Goal: Task Accomplishment & Management: Use online tool/utility

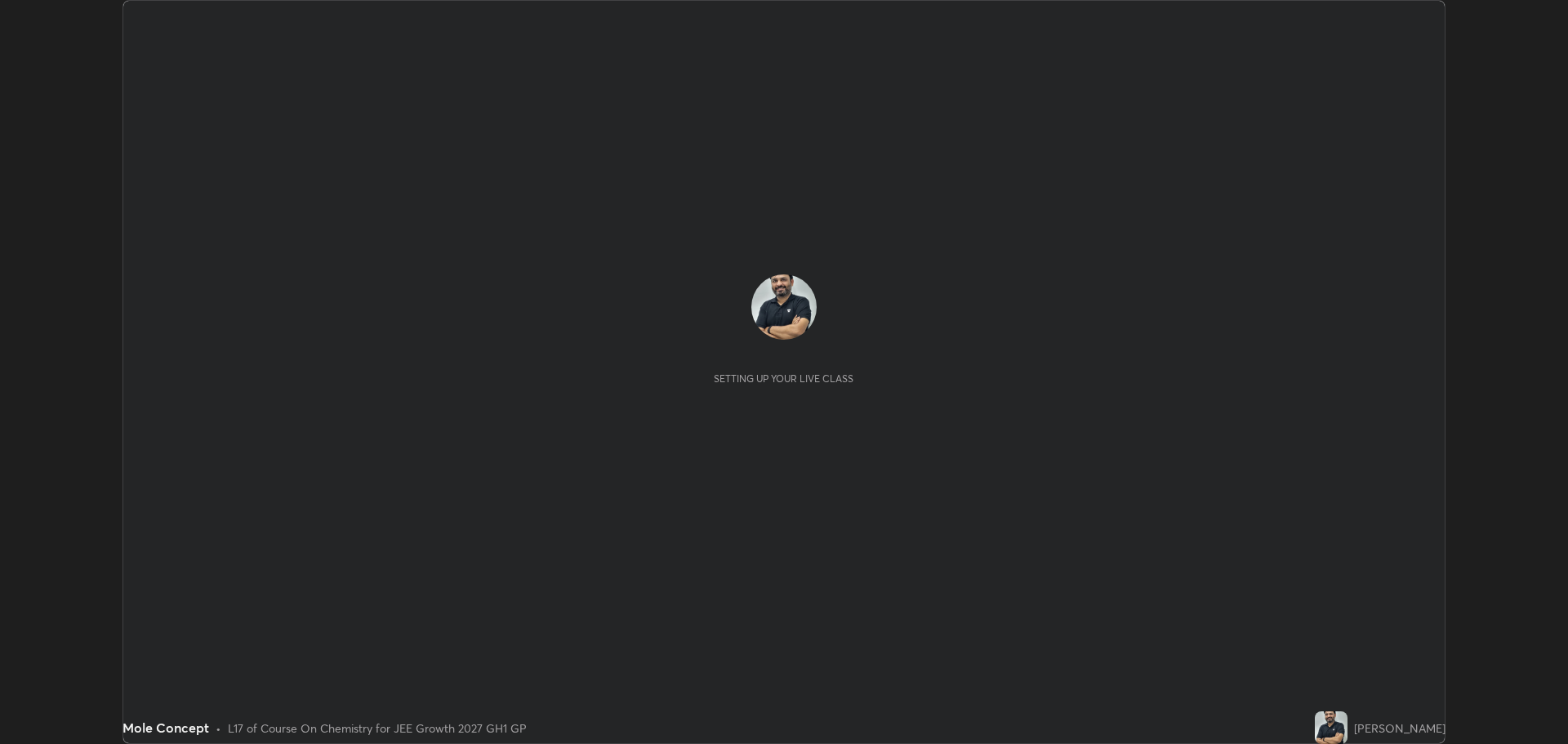
scroll to position [744, 1568]
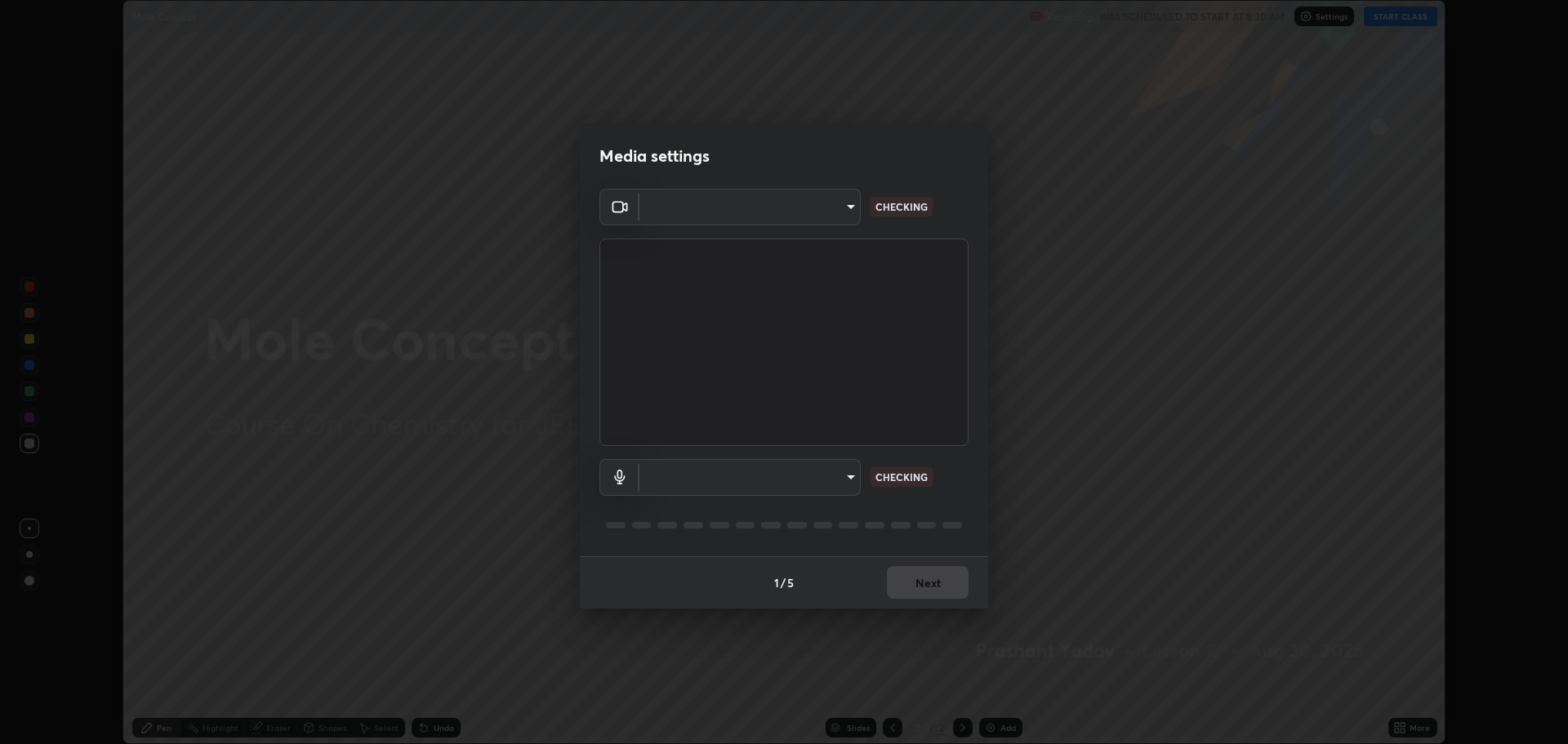
type input "818fcefd3fddf3d091a7478ec67eb8981ca9e8ab5665e76ce228af1b2ffa74de"
type input "default"
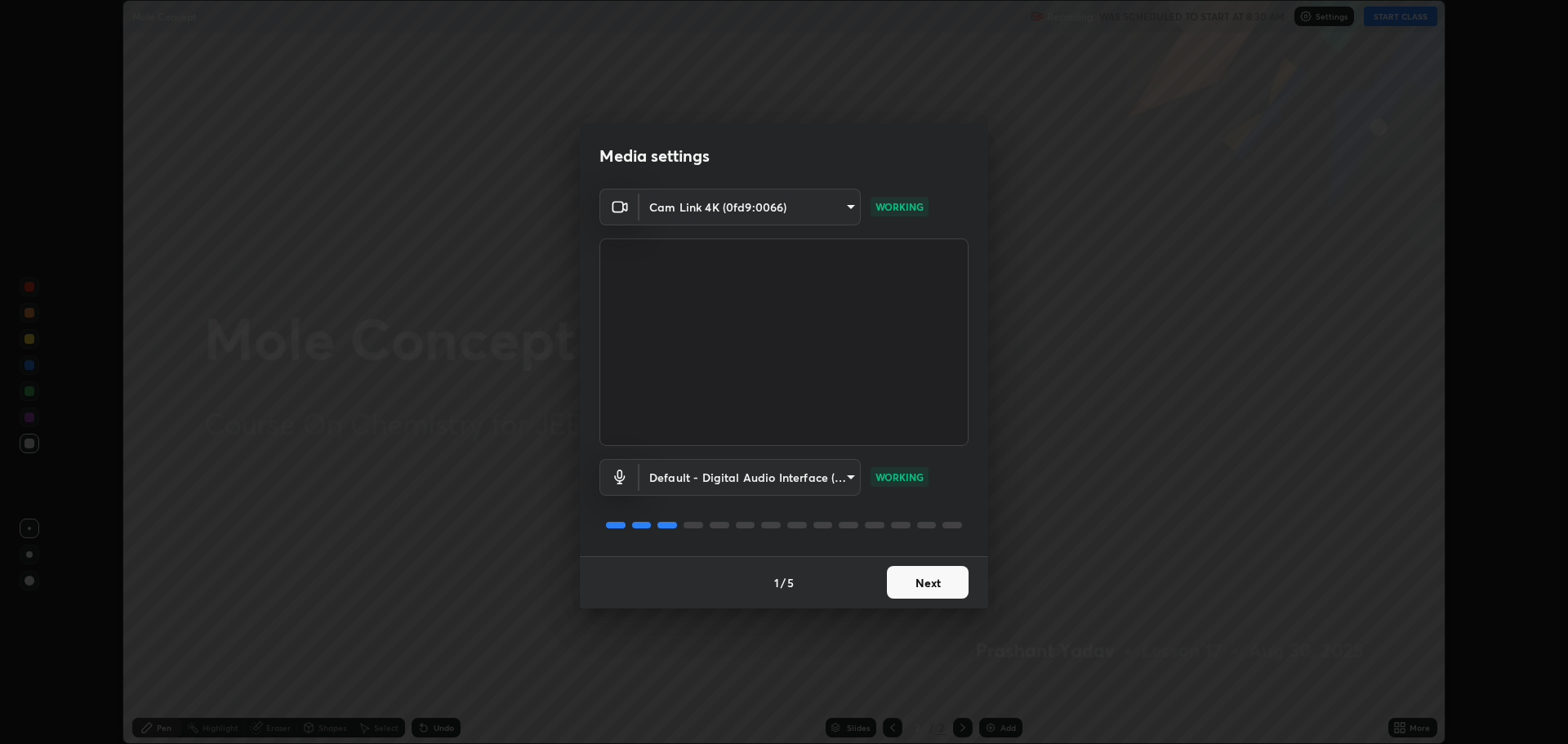
click at [927, 586] on button "Next" at bounding box center [928, 583] width 81 height 33
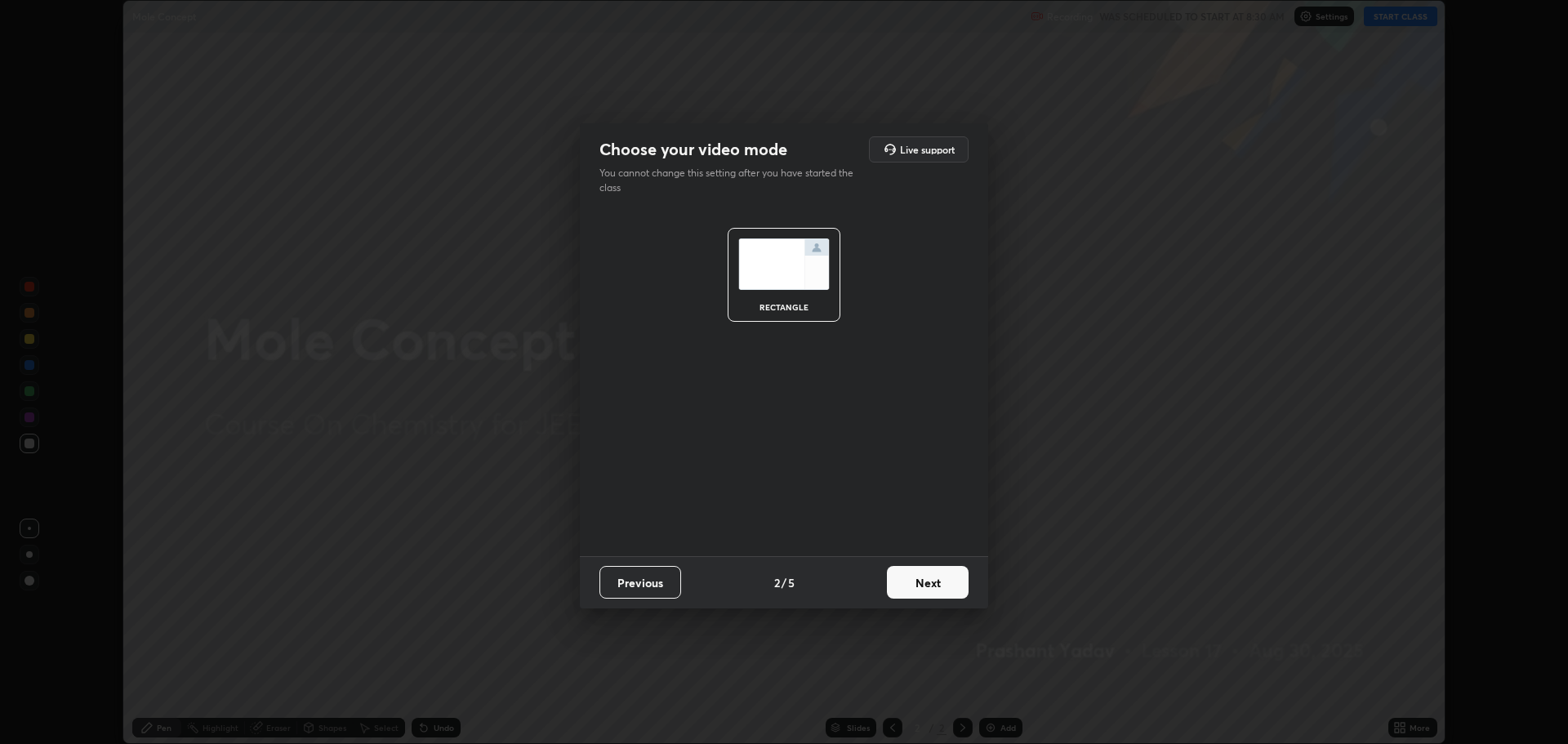
click at [916, 585] on button "Next" at bounding box center [928, 583] width 81 height 33
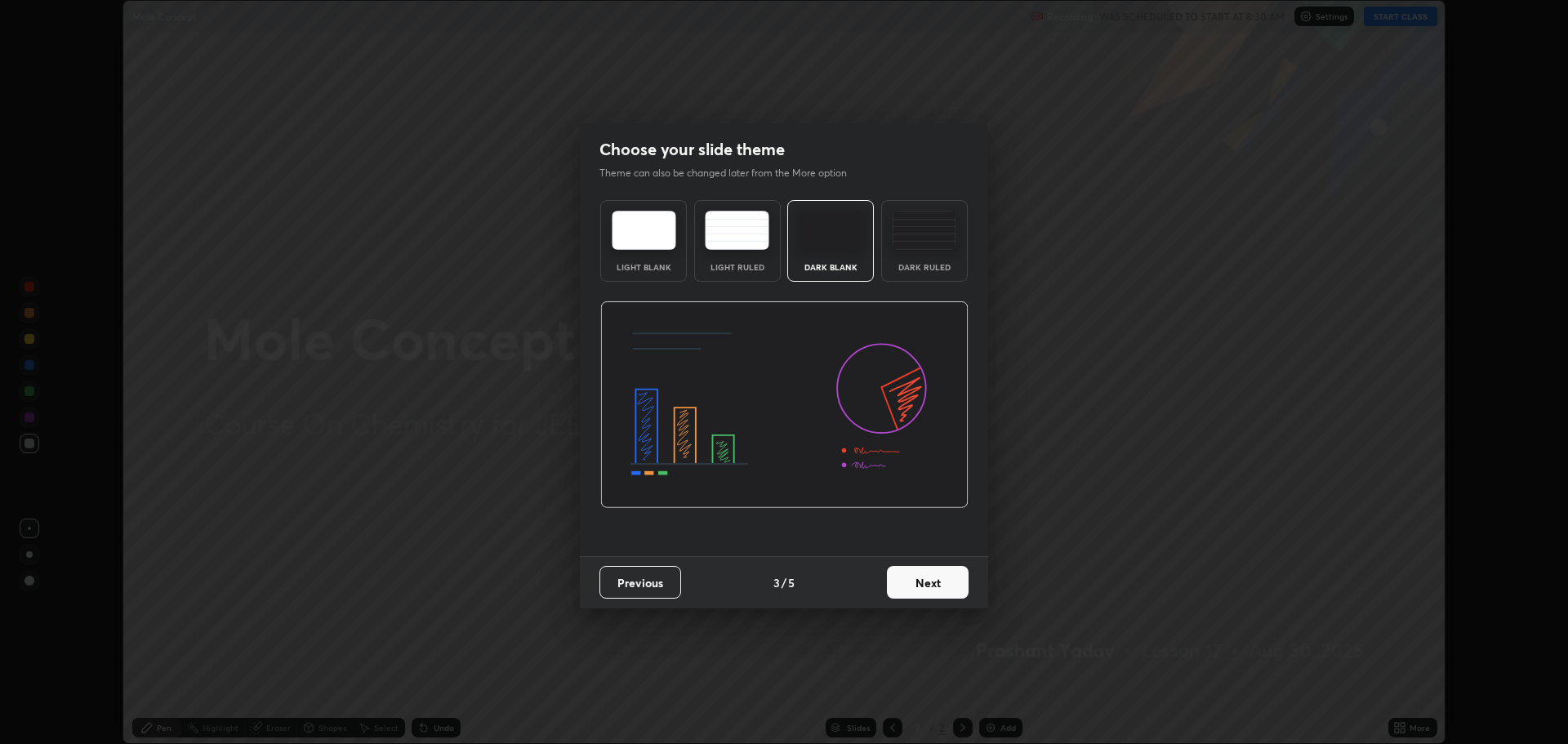
click at [911, 588] on button "Next" at bounding box center [928, 583] width 81 height 33
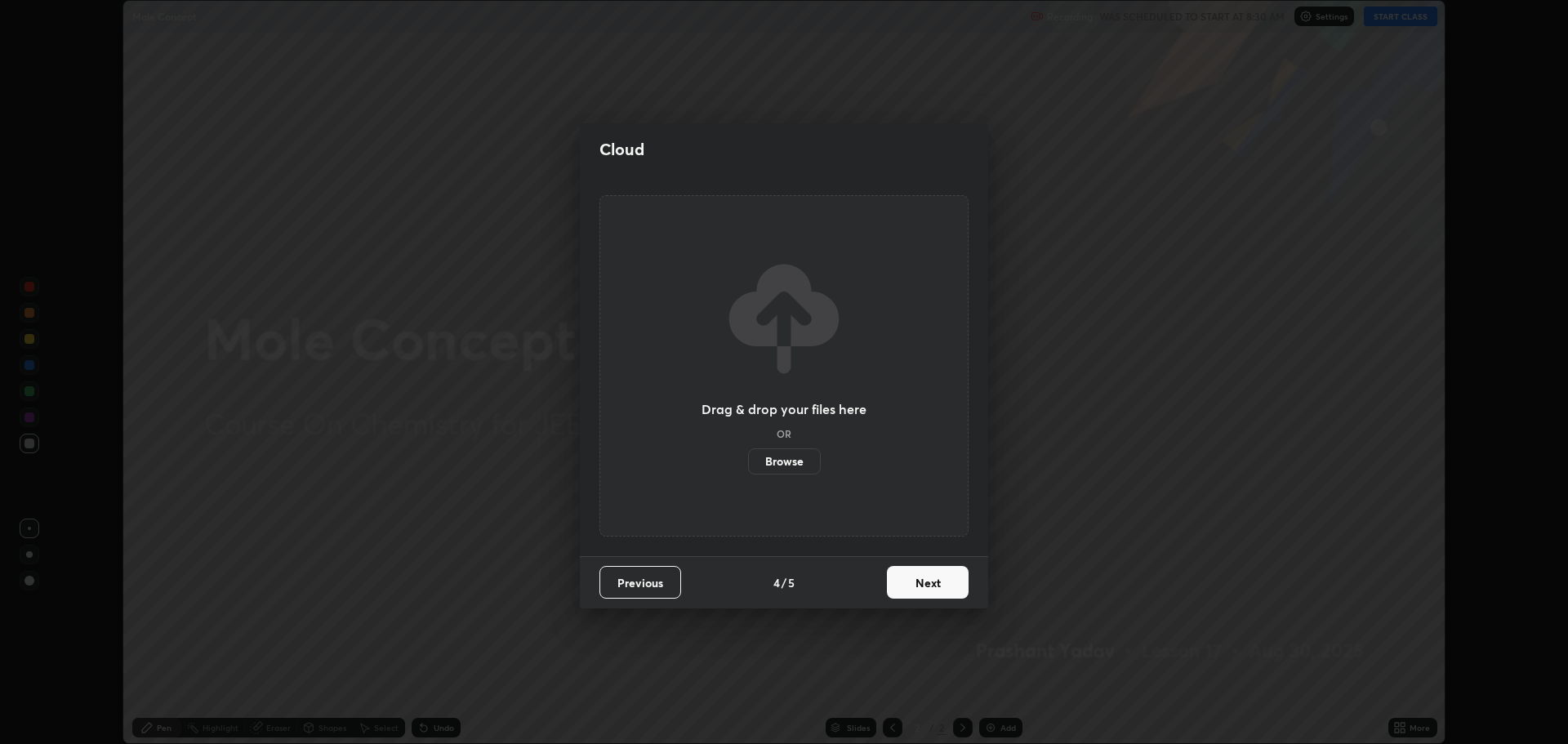
click at [915, 587] on button "Next" at bounding box center [928, 583] width 81 height 33
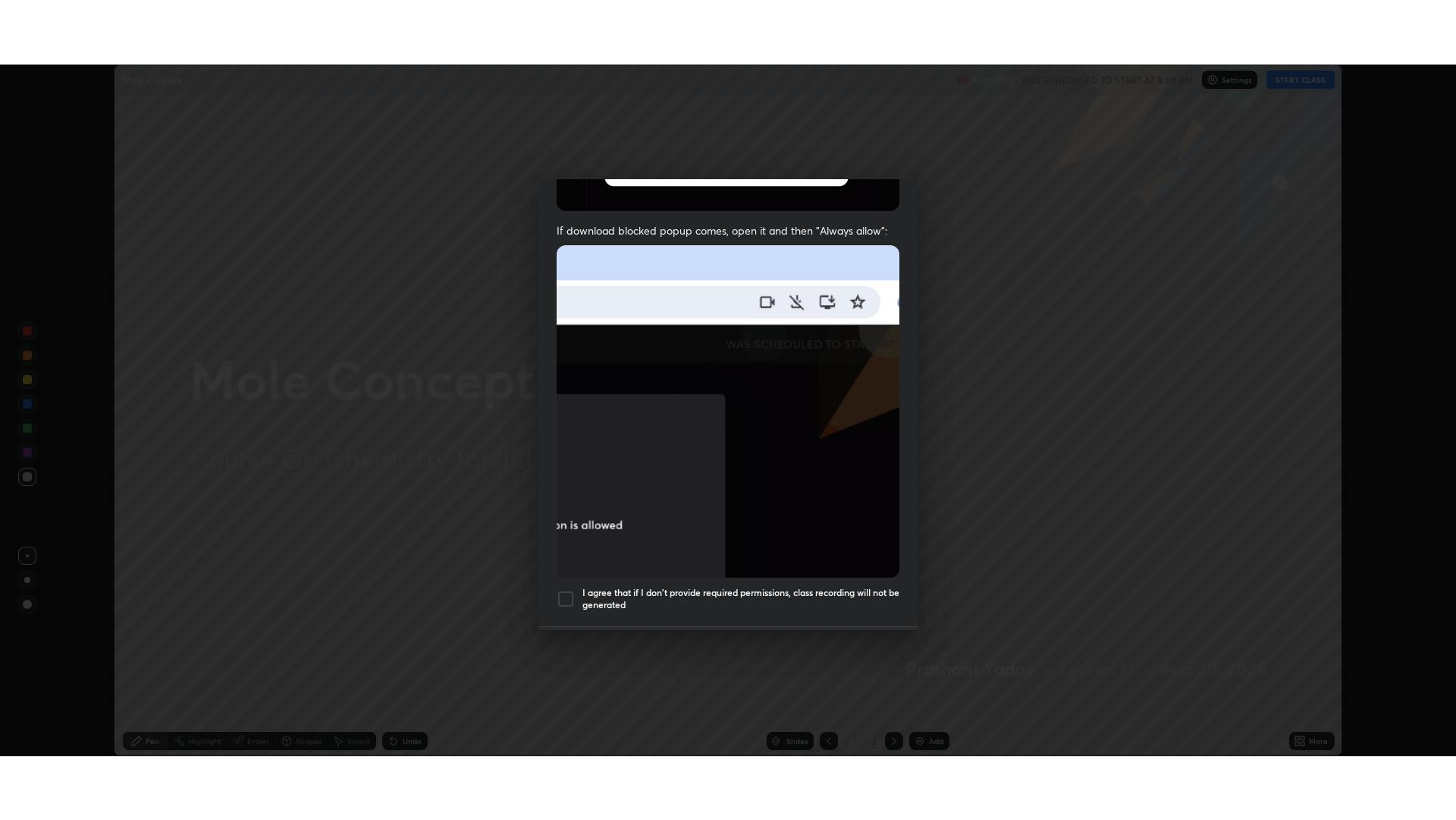
scroll to position [308, 0]
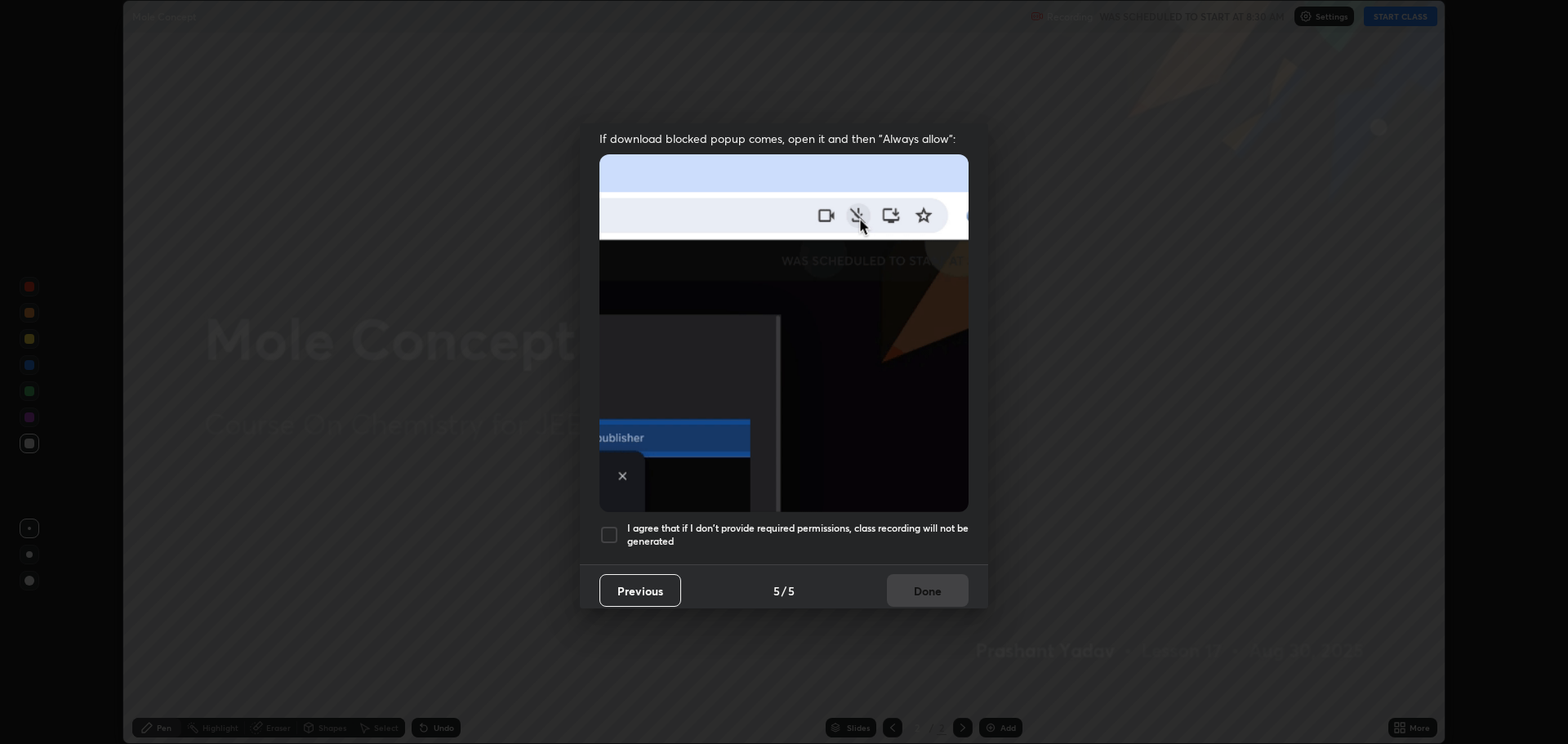
click at [600, 536] on div "Allow "Download multiple files" if prompted: If download blocked popup comes, o…" at bounding box center [784, 221] width 408 height 688
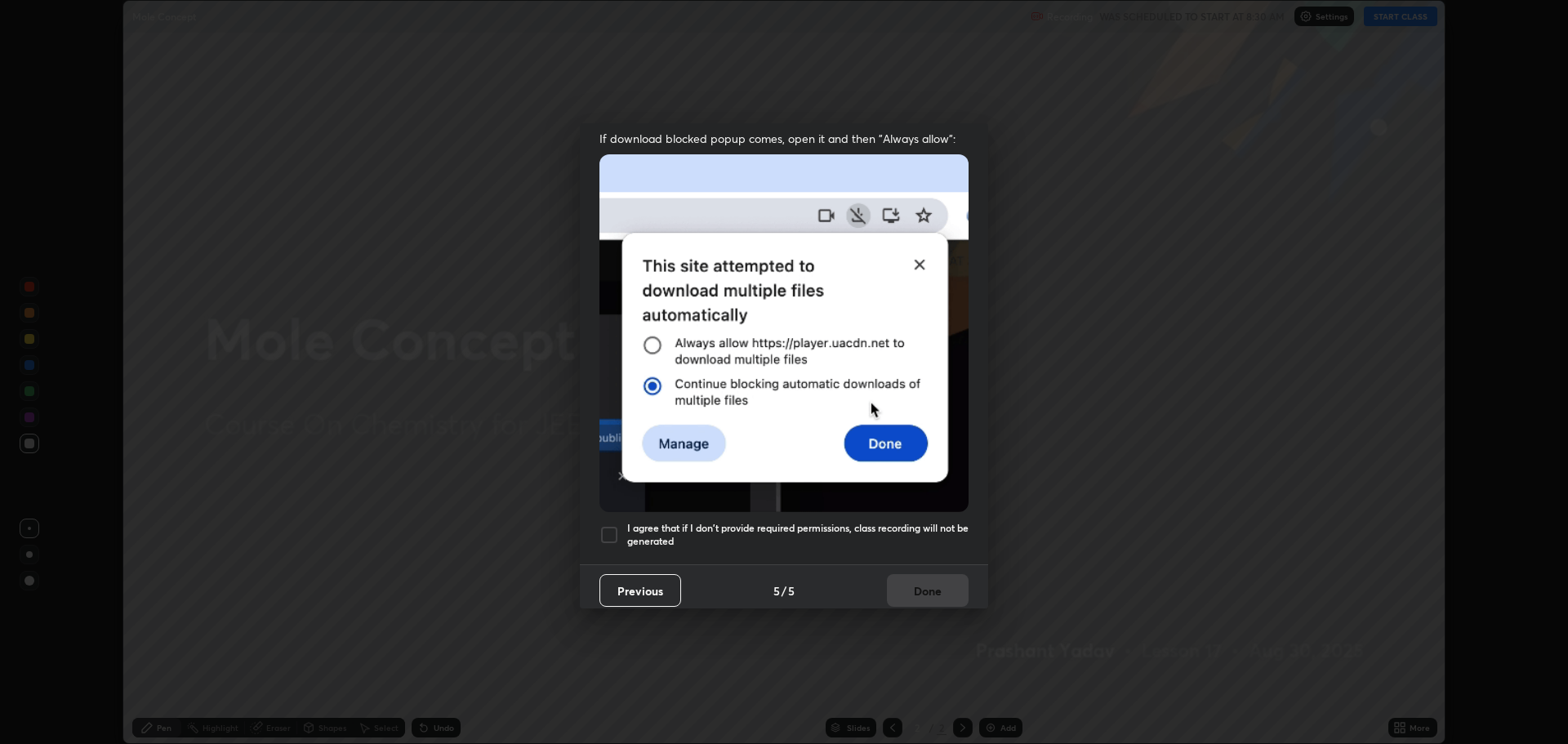
click at [612, 526] on div at bounding box center [610, 535] width 19 height 19
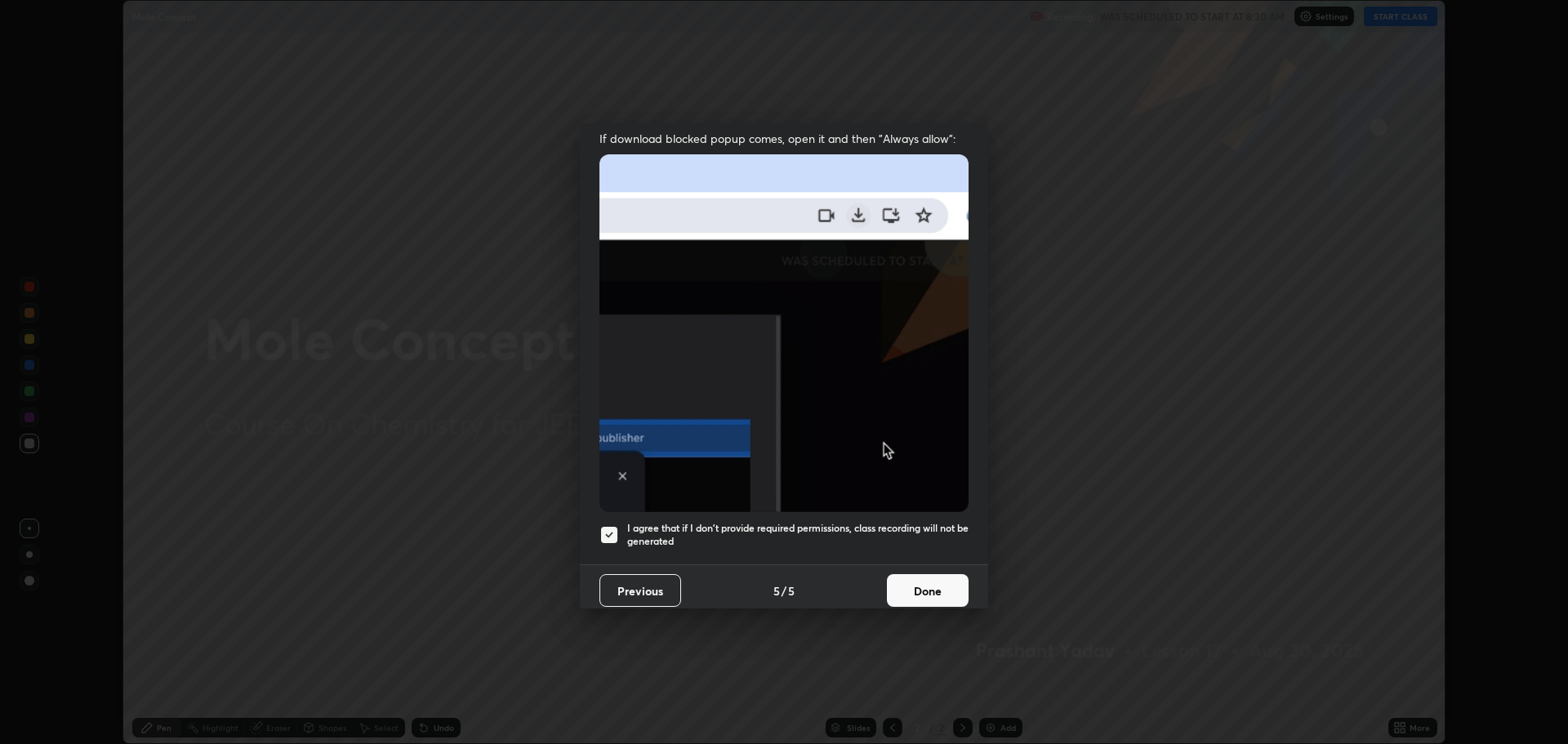
click at [911, 586] on button "Done" at bounding box center [928, 591] width 81 height 33
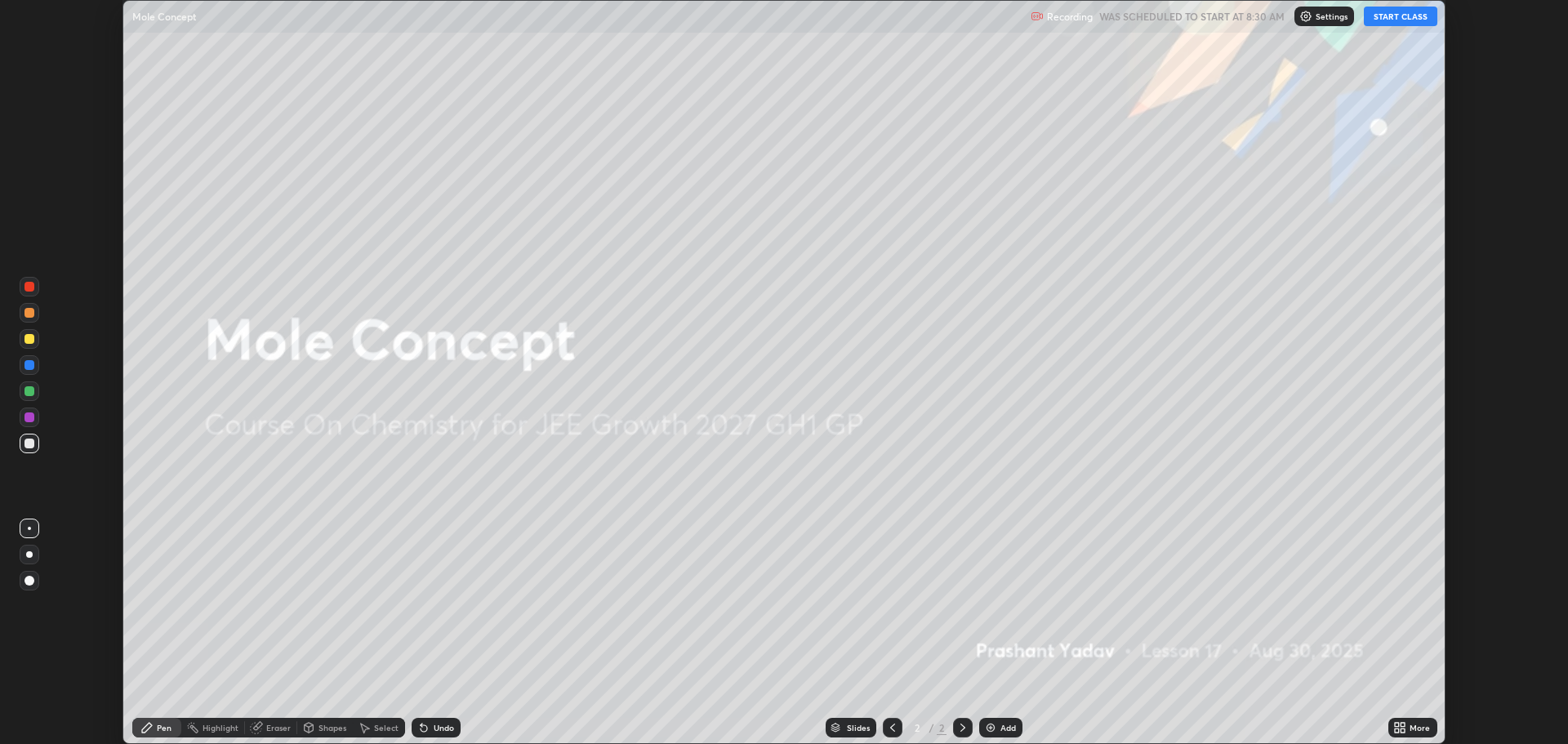
click at [997, 726] on div "Add" at bounding box center [1001, 728] width 43 height 19
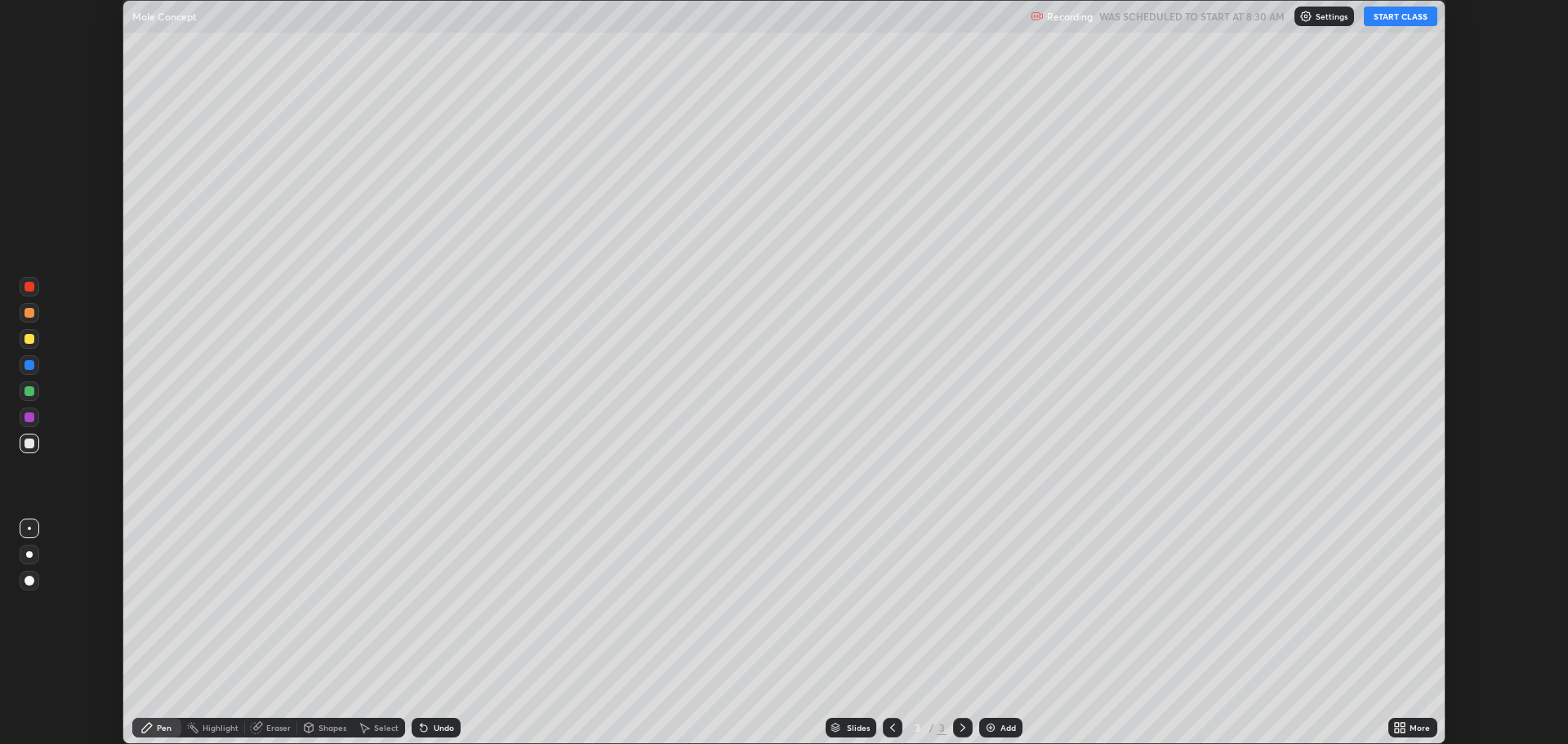
click at [1399, 726] on icon at bounding box center [1397, 725] width 4 height 4
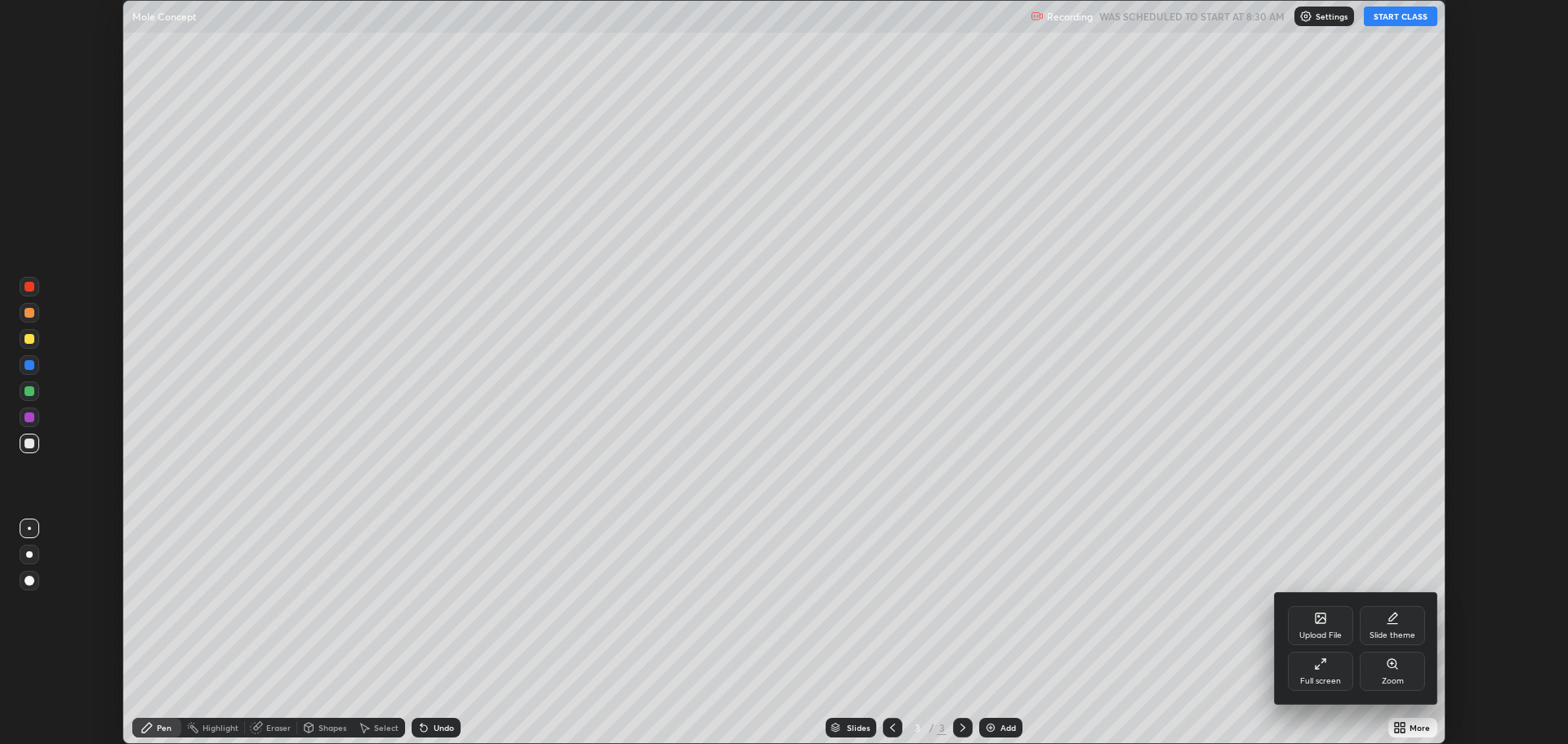
click at [1311, 678] on div "Full screen" at bounding box center [1321, 682] width 41 height 9
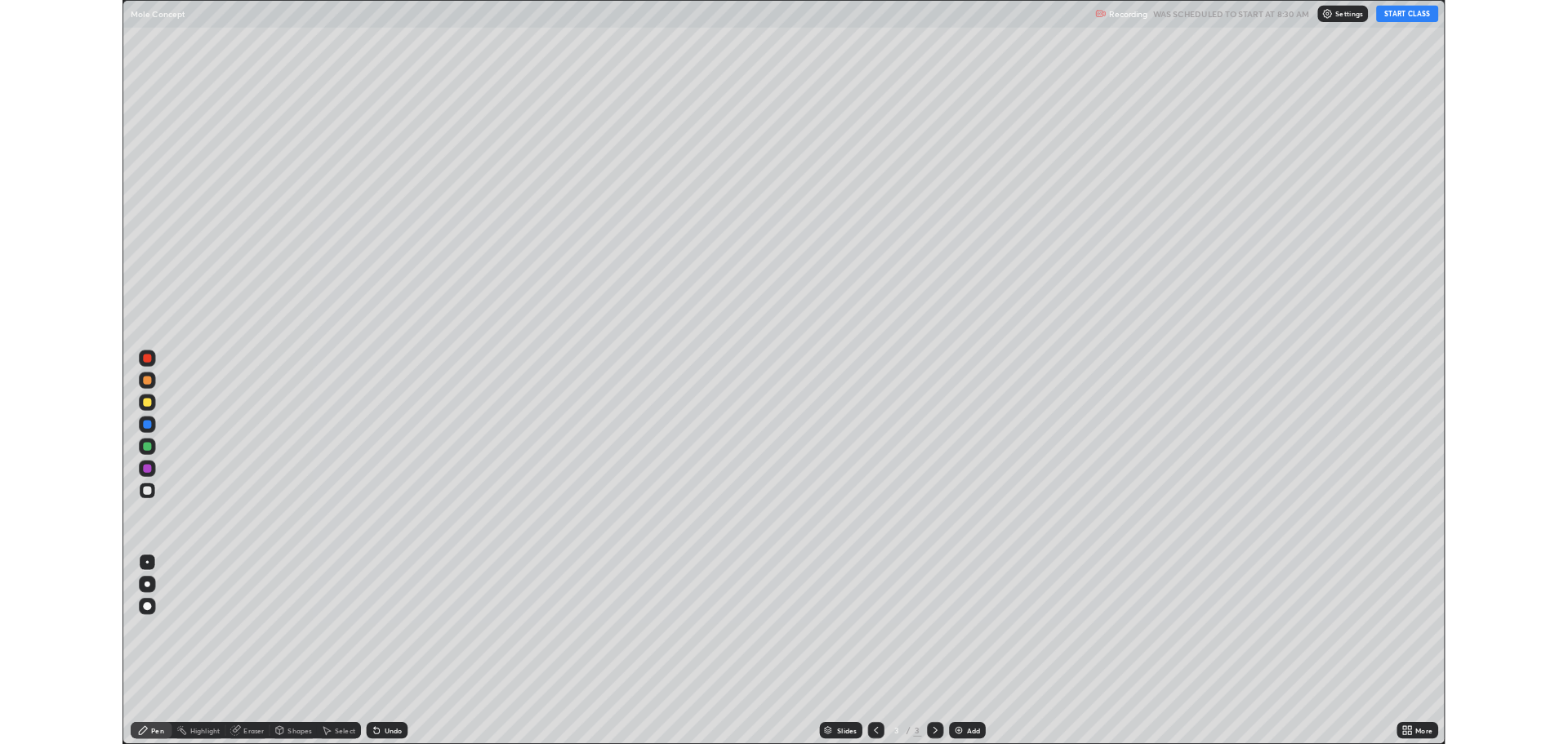
scroll to position [883, 1568]
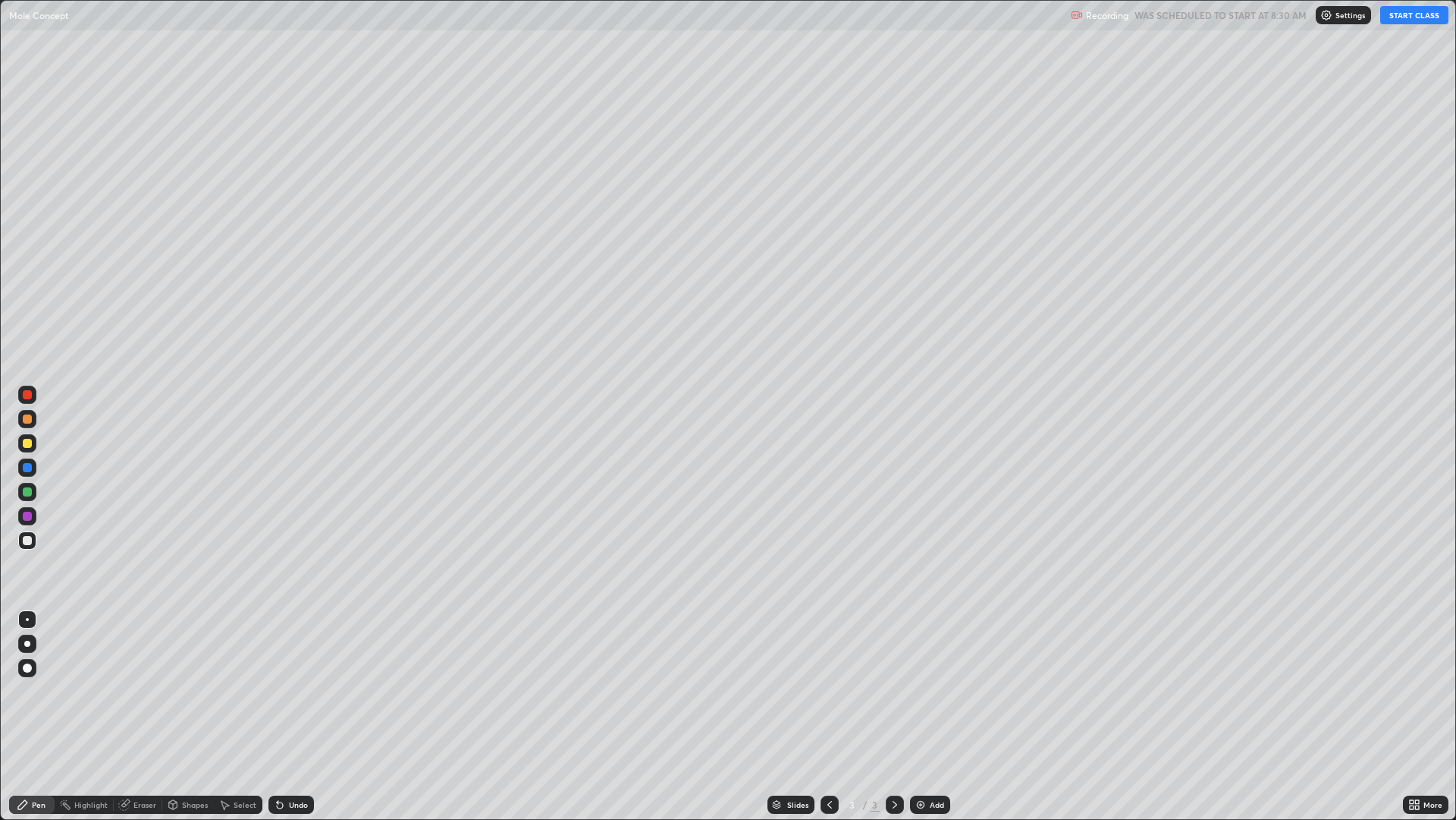
click at [1398, 18] on button "START CLASS" at bounding box center [1414, 15] width 69 height 18
click at [26, 539] on div at bounding box center [28, 540] width 9 height 9
click at [27, 641] on div at bounding box center [27, 643] width 6 height 6
click at [922, 691] on img at bounding box center [921, 805] width 12 height 12
click at [828, 691] on icon at bounding box center [829, 804] width 4 height 8
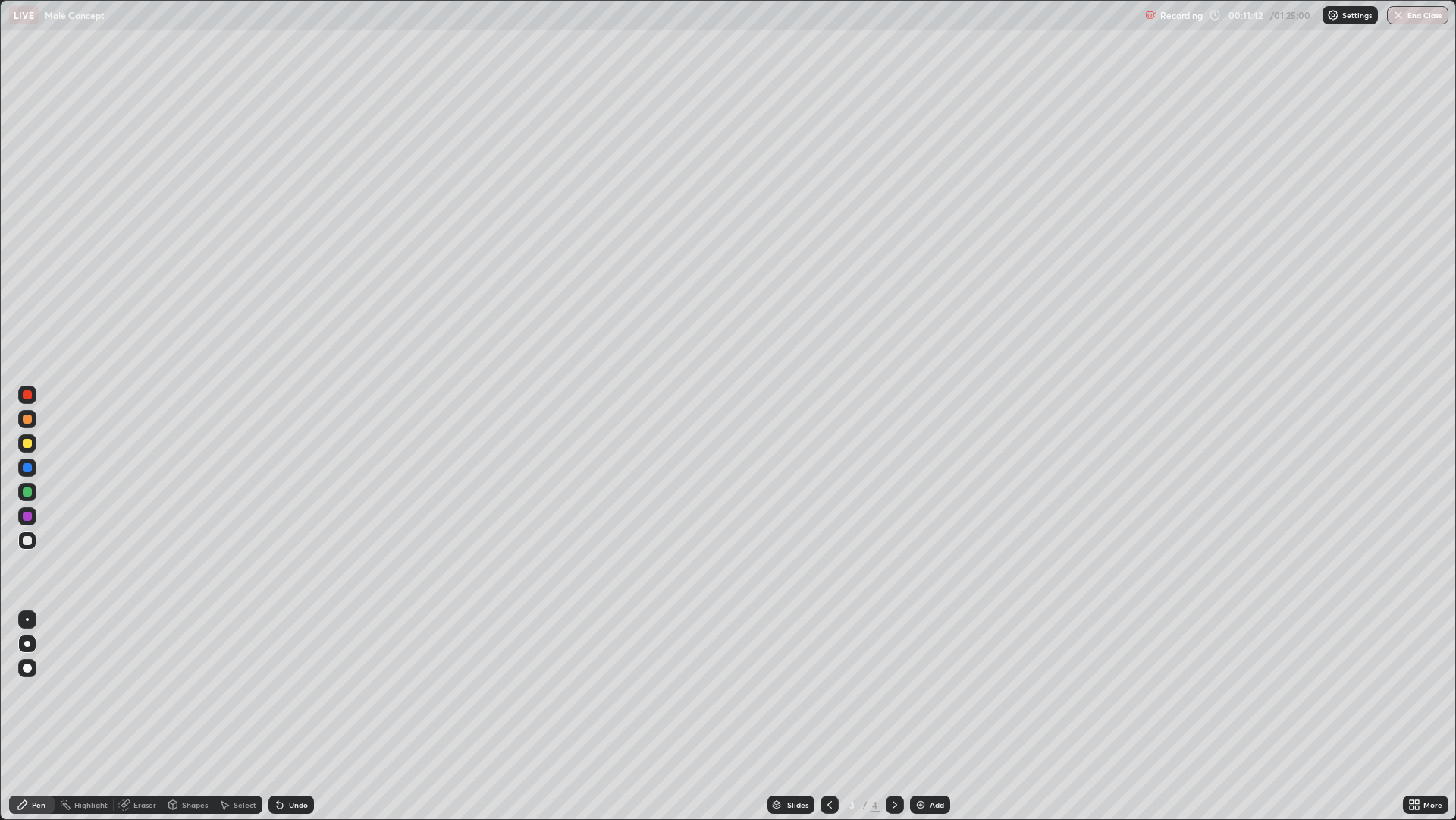
click at [889, 691] on icon at bounding box center [895, 805] width 12 height 12
click at [26, 493] on div at bounding box center [28, 491] width 9 height 9
click at [23, 538] on div at bounding box center [28, 540] width 9 height 9
click at [28, 442] on div at bounding box center [28, 443] width 9 height 9
click at [23, 548] on div at bounding box center [27, 540] width 18 height 18
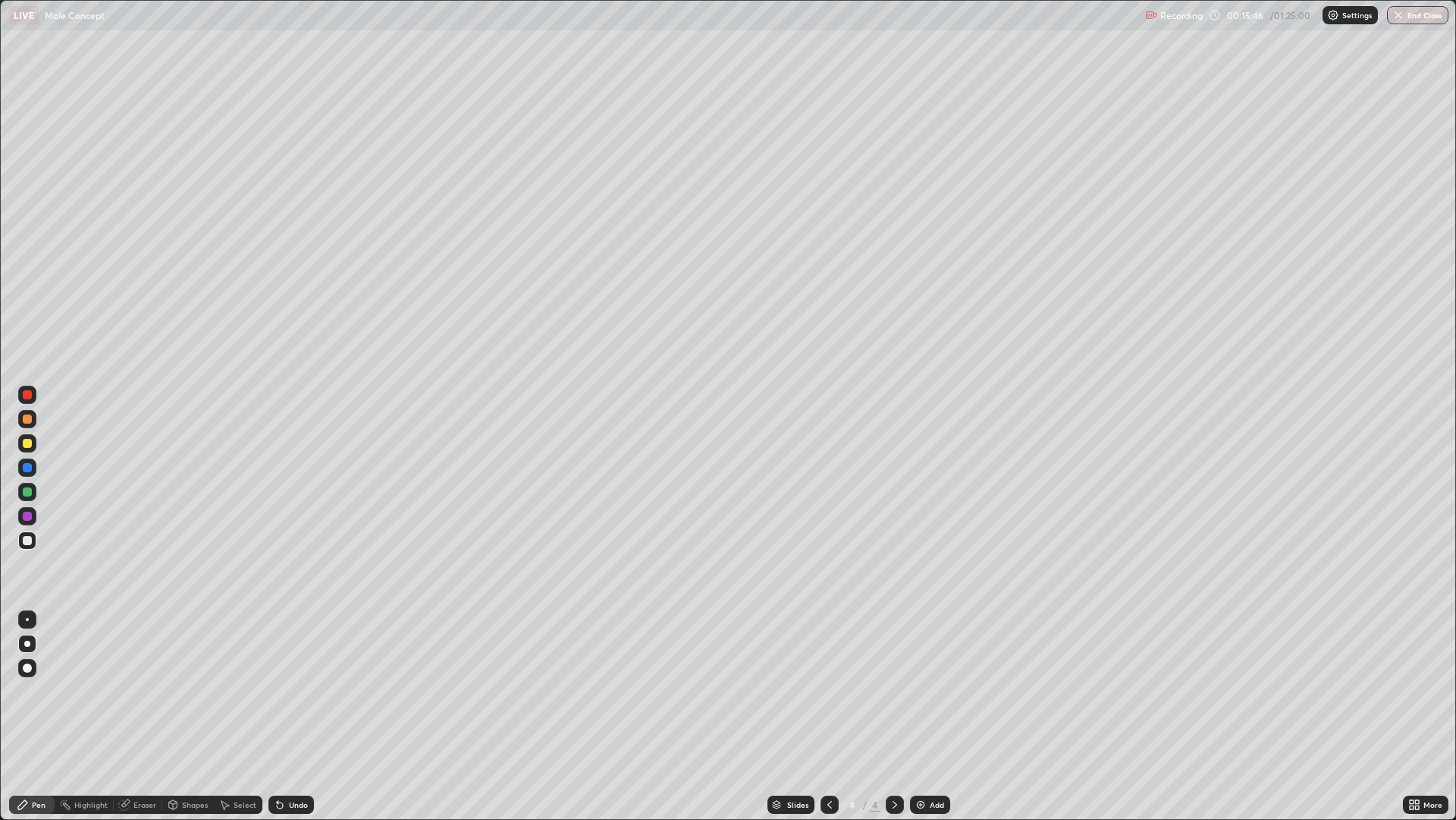
click at [298, 691] on div "Undo" at bounding box center [298, 804] width 19 height 8
click at [131, 691] on div "Eraser" at bounding box center [138, 804] width 49 height 18
click at [46, 691] on div "Pen" at bounding box center [31, 804] width 45 height 18
click at [143, 691] on div "Eraser" at bounding box center [145, 804] width 23 height 8
click at [44, 691] on div "Pen" at bounding box center [38, 804] width 13 height 8
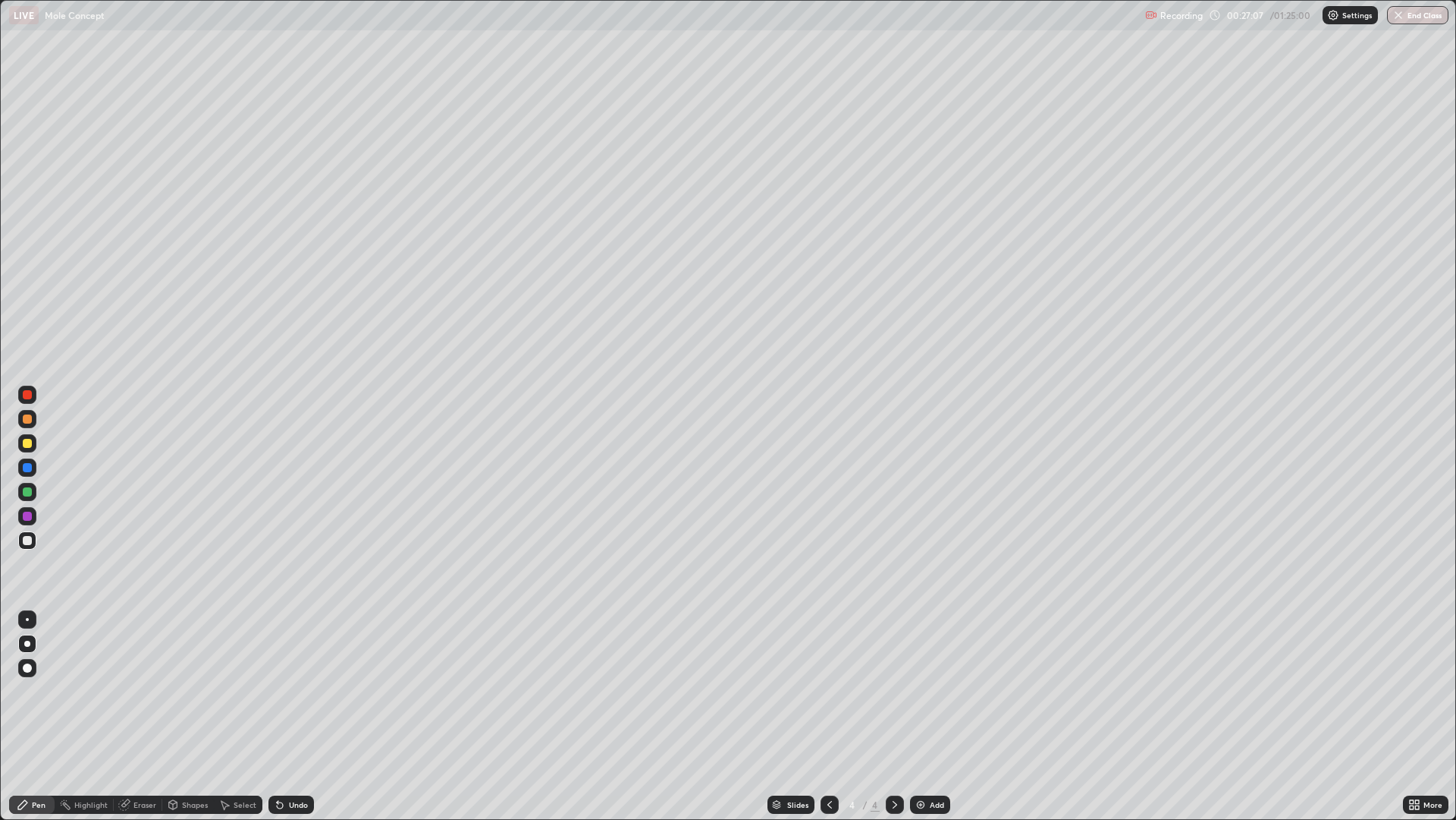
click at [926, 691] on img at bounding box center [921, 805] width 12 height 12
click at [29, 444] on div at bounding box center [28, 443] width 9 height 9
click at [293, 691] on div "Undo" at bounding box center [298, 804] width 19 height 8
click at [295, 691] on div "Undo" at bounding box center [291, 804] width 45 height 18
click at [298, 691] on div "Undo" at bounding box center [291, 804] width 45 height 18
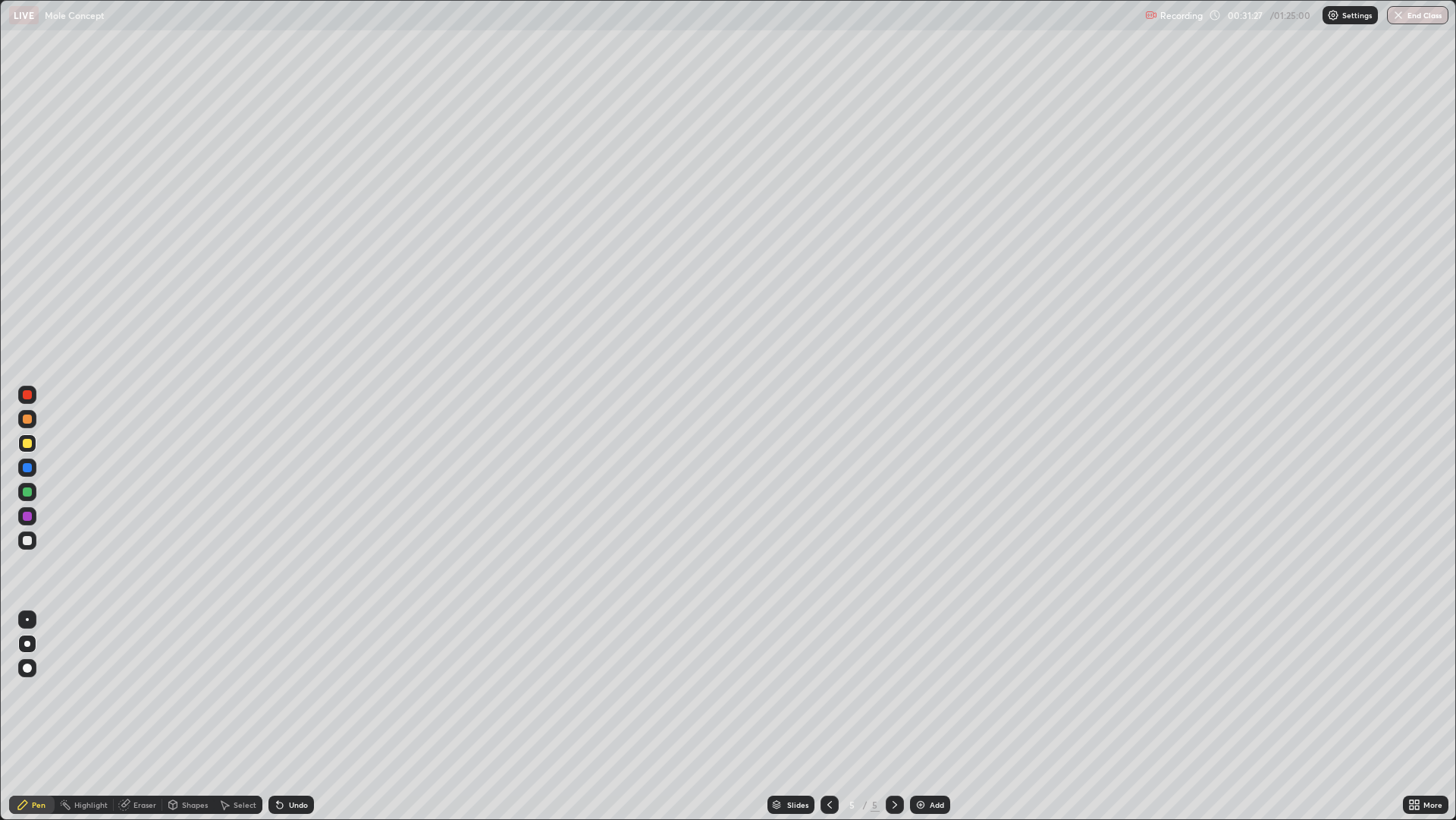
click at [290, 691] on div "Undo" at bounding box center [298, 804] width 19 height 8
click at [27, 548] on div at bounding box center [27, 540] width 18 height 18
click at [44, 691] on div "Pen" at bounding box center [38, 804] width 13 height 8
click at [28, 537] on div at bounding box center [28, 540] width 9 height 9
click at [916, 691] on img at bounding box center [921, 805] width 12 height 12
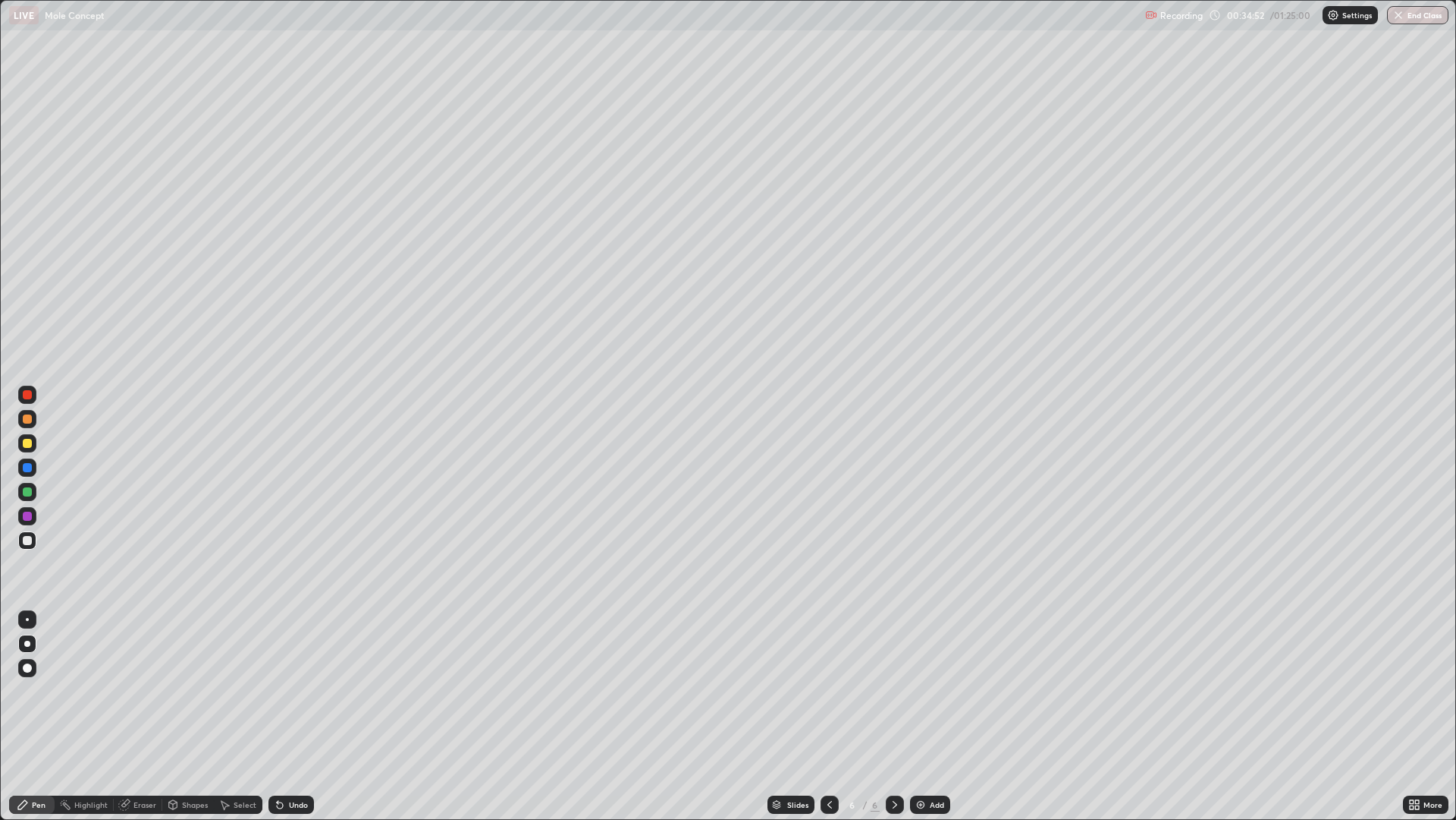
click at [28, 445] on div at bounding box center [28, 443] width 9 height 9
click at [28, 545] on div at bounding box center [27, 540] width 18 height 18
click at [292, 691] on div "Undo" at bounding box center [298, 804] width 19 height 8
click at [295, 691] on div "Undo" at bounding box center [288, 804] width 52 height 30
click at [297, 691] on div "Undo" at bounding box center [291, 804] width 45 height 18
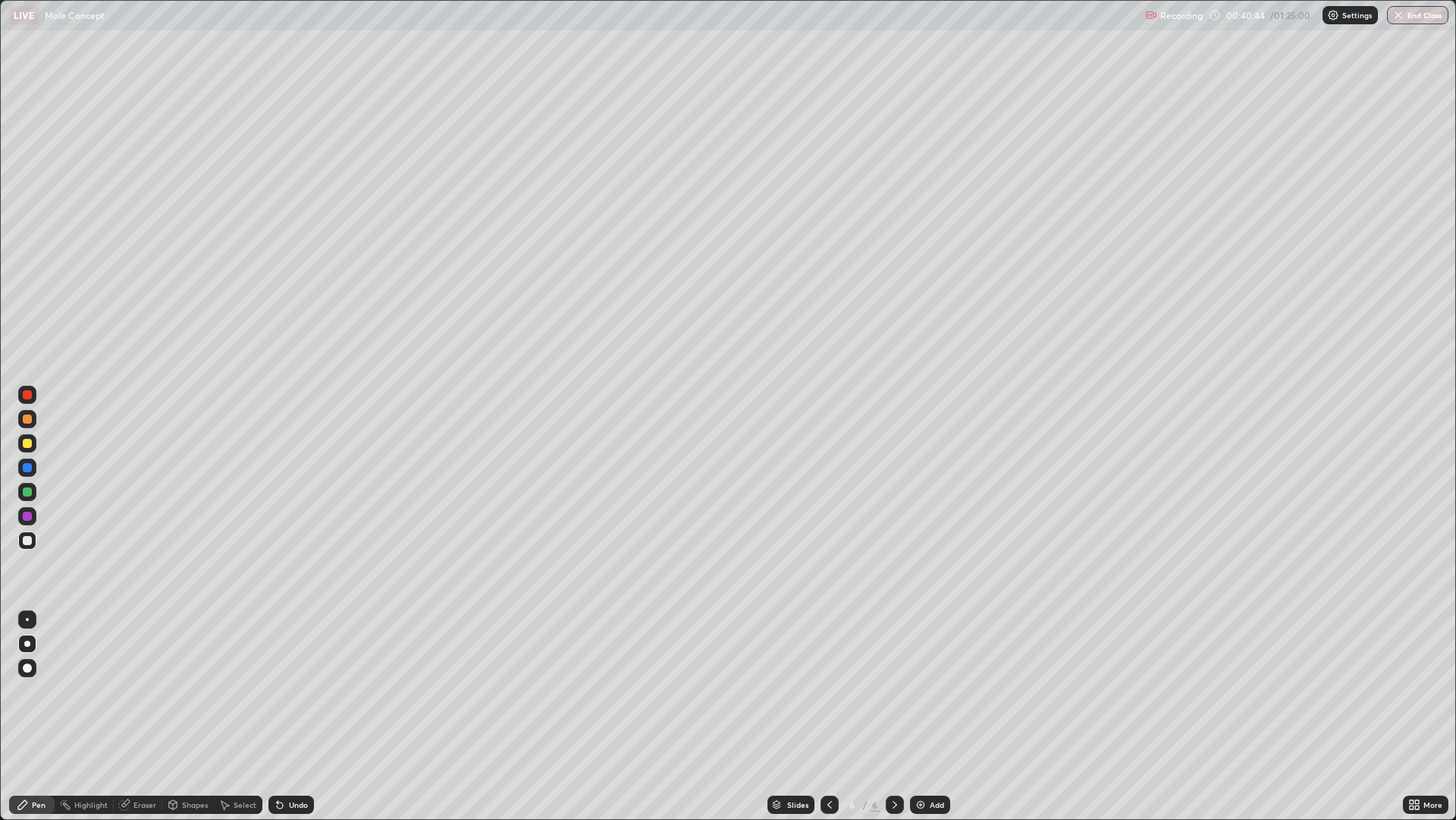
click at [305, 691] on div "Undo" at bounding box center [291, 804] width 45 height 18
click at [311, 691] on div "Undo" at bounding box center [291, 804] width 45 height 18
click at [300, 691] on div "Undo" at bounding box center [298, 804] width 19 height 8
click at [290, 691] on div "Undo" at bounding box center [298, 804] width 19 height 8
click at [290, 691] on div "Undo" at bounding box center [291, 804] width 45 height 18
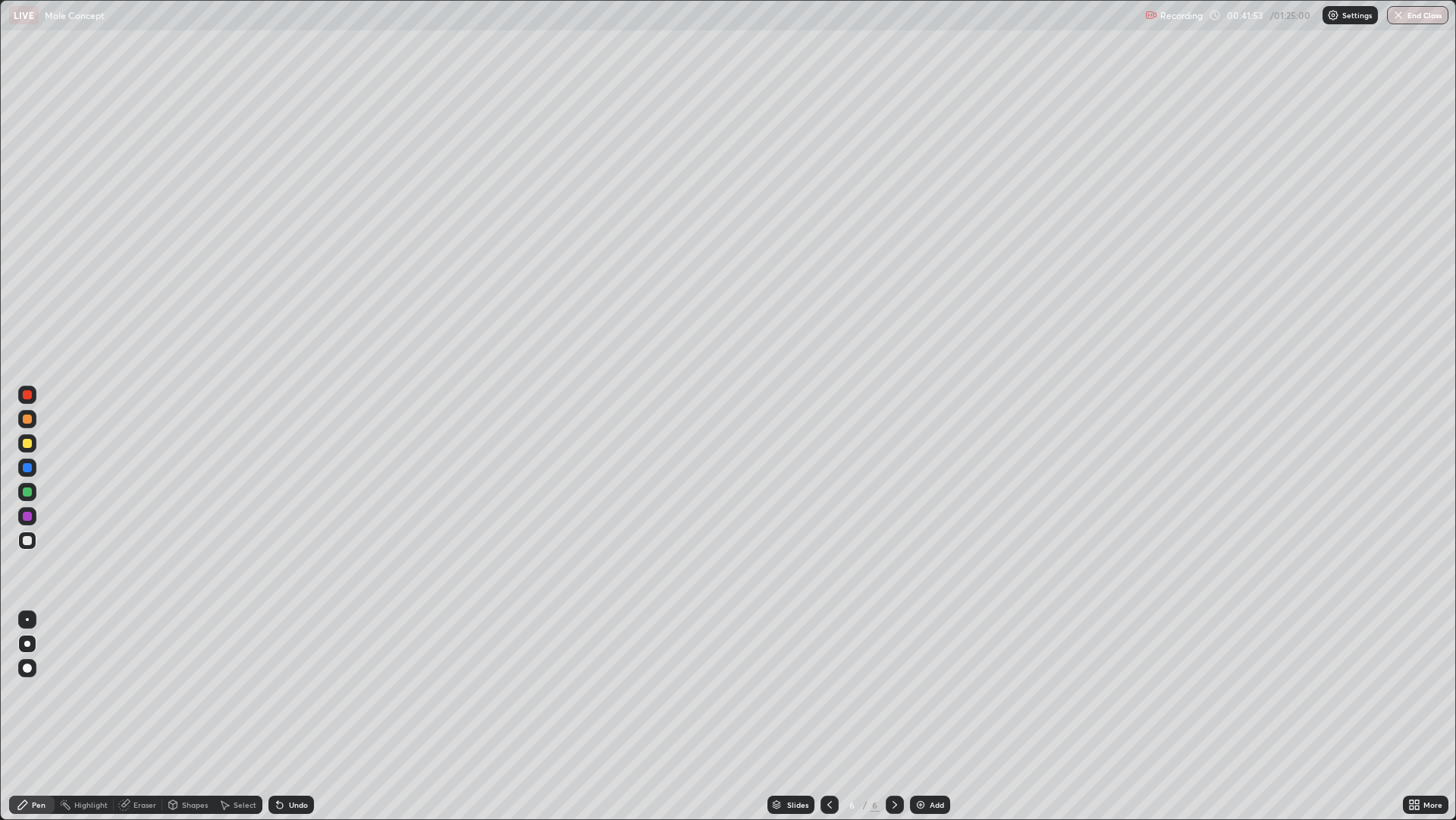
click at [295, 691] on div "Undo" at bounding box center [291, 804] width 45 height 18
click at [297, 691] on div "Undo" at bounding box center [291, 804] width 45 height 18
click at [304, 691] on div "Undo" at bounding box center [288, 804] width 52 height 30
click at [923, 691] on div "Slides 6 / 6 Add" at bounding box center [859, 804] width 1089 height 30
click at [918, 691] on img at bounding box center [921, 805] width 12 height 12
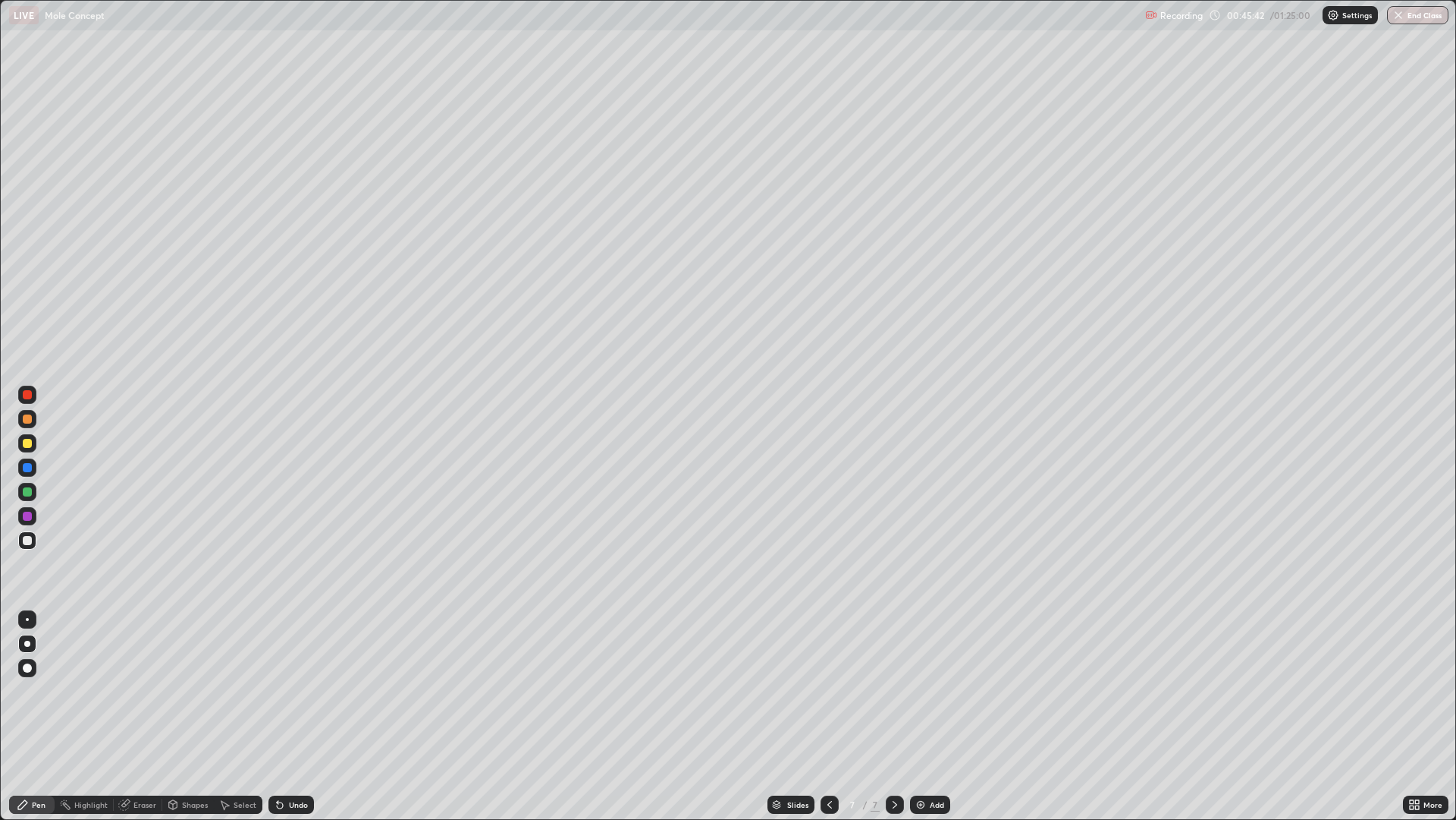
click at [286, 691] on div "Undo" at bounding box center [291, 804] width 45 height 18
click at [290, 691] on div "Undo" at bounding box center [291, 804] width 45 height 18
click at [294, 691] on div "Undo" at bounding box center [291, 804] width 45 height 18
click at [295, 691] on div "Undo" at bounding box center [291, 804] width 45 height 18
click at [298, 691] on div "Undo" at bounding box center [288, 804] width 52 height 30
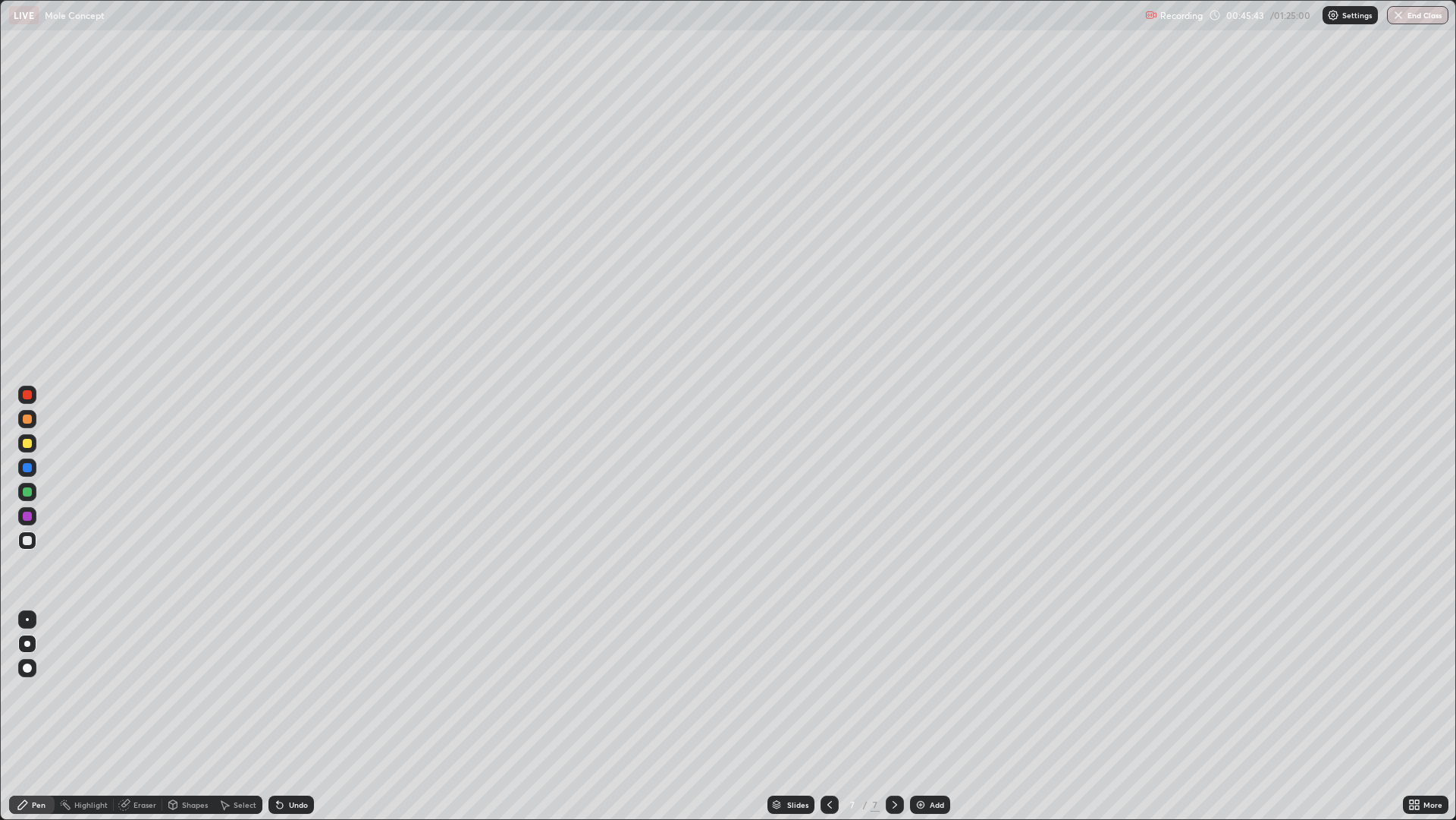
click at [301, 691] on div "Undo" at bounding box center [291, 804] width 45 height 18
click at [304, 691] on div "Undo" at bounding box center [288, 804] width 52 height 30
click at [307, 691] on div "Undo" at bounding box center [291, 804] width 45 height 18
click at [314, 691] on div "Slides 7 / 7 Add" at bounding box center [859, 804] width 1089 height 30
click at [303, 691] on div "Undo" at bounding box center [298, 804] width 19 height 8
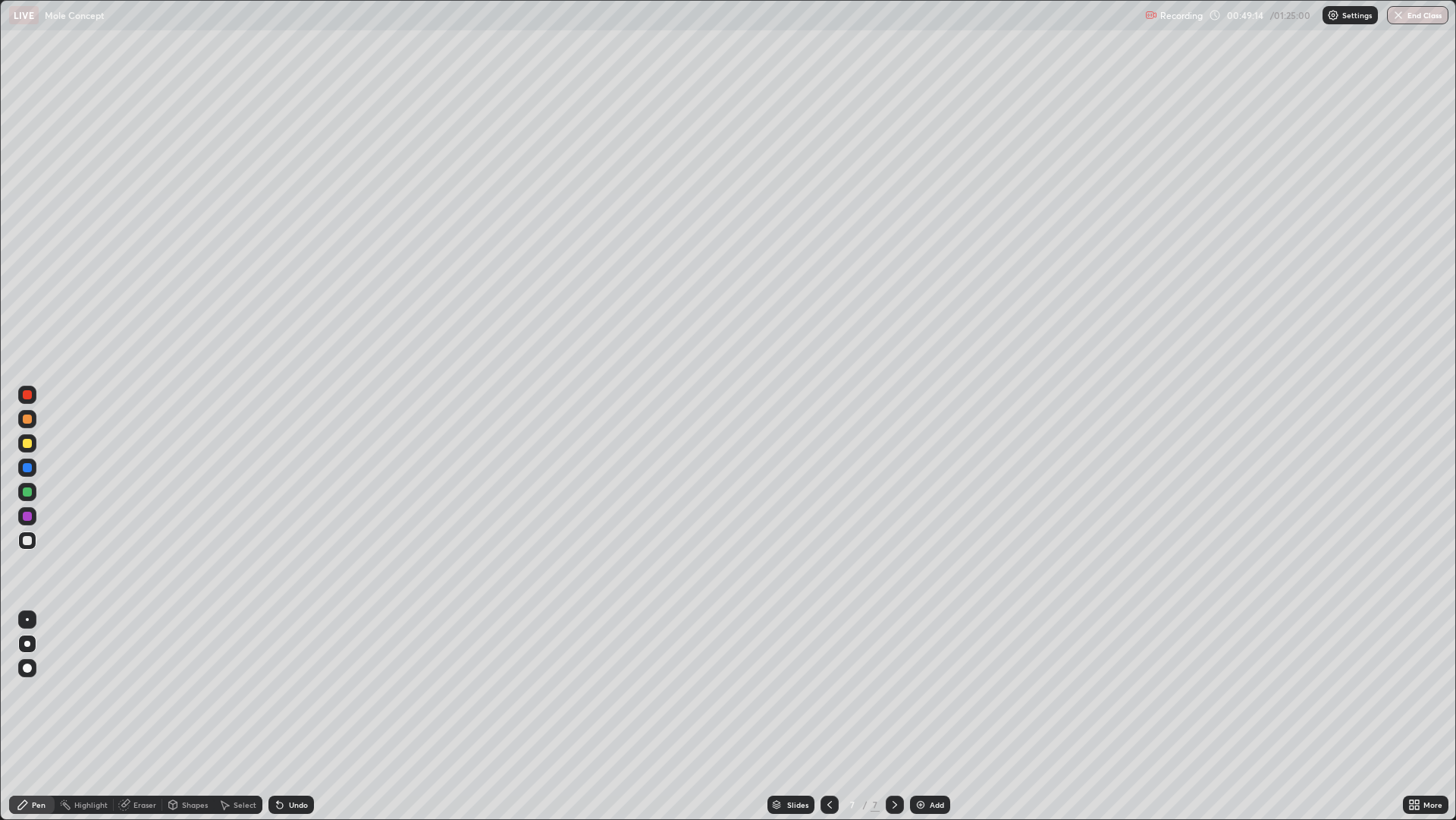
click at [919, 691] on img at bounding box center [921, 805] width 12 height 12
click at [296, 691] on div "Undo" at bounding box center [298, 804] width 19 height 8
click at [311, 691] on div "Undo" at bounding box center [291, 804] width 45 height 18
click at [318, 691] on div "Slides 8 / 8 Add" at bounding box center [859, 804] width 1089 height 30
click at [320, 691] on div "Slides 8 / 8 Add" at bounding box center [859, 804] width 1089 height 30
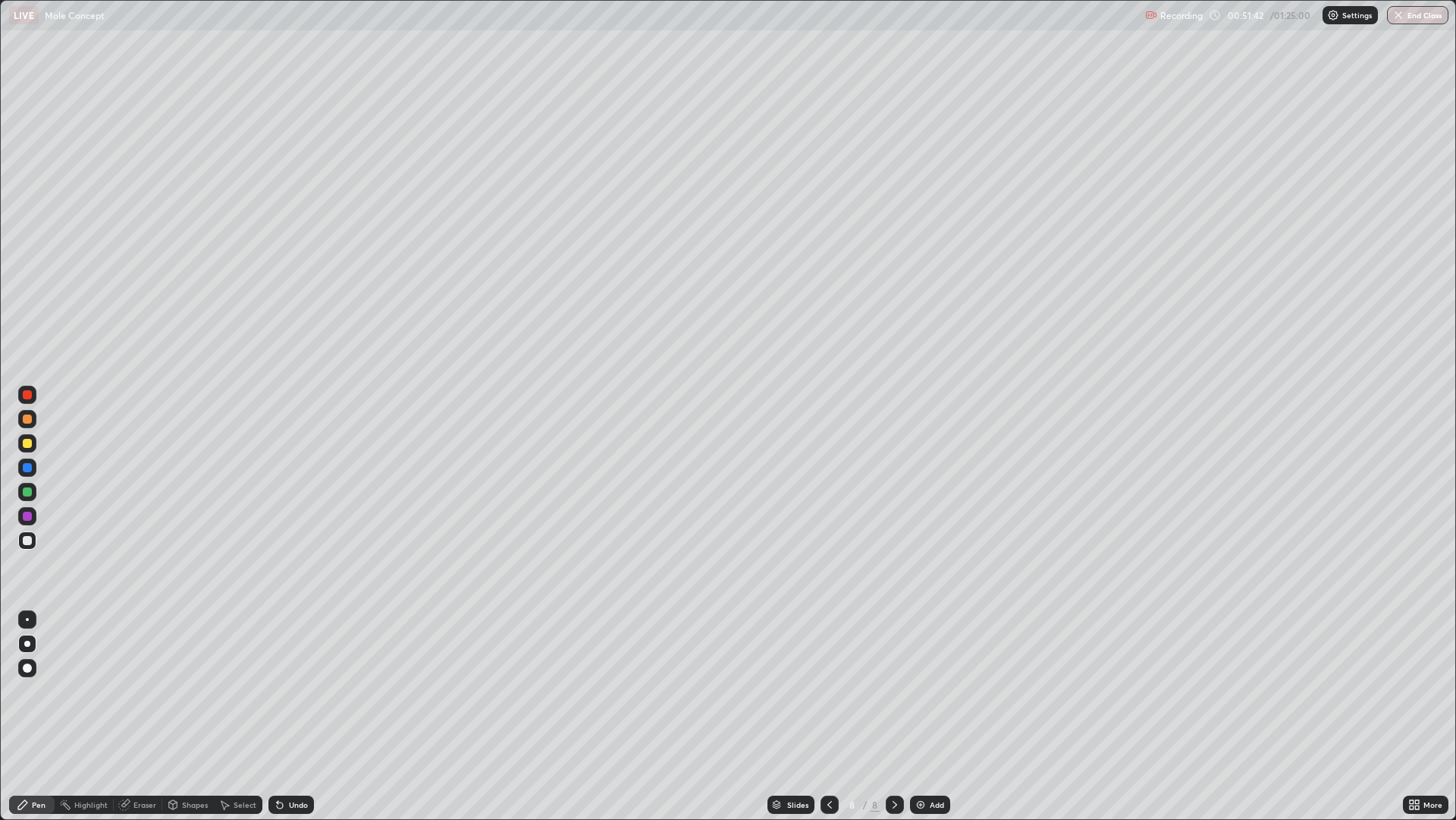
click at [320, 691] on div "Slides 8 / 8 Add" at bounding box center [859, 804] width 1089 height 30
click at [319, 691] on div "Slides 8 / 8 Add" at bounding box center [859, 804] width 1089 height 30
click at [317, 691] on div "Slides 8 / 8 Add" at bounding box center [859, 804] width 1089 height 30
click at [296, 691] on div "Undo" at bounding box center [291, 804] width 45 height 18
click at [292, 691] on div "Undo" at bounding box center [288, 804] width 52 height 30
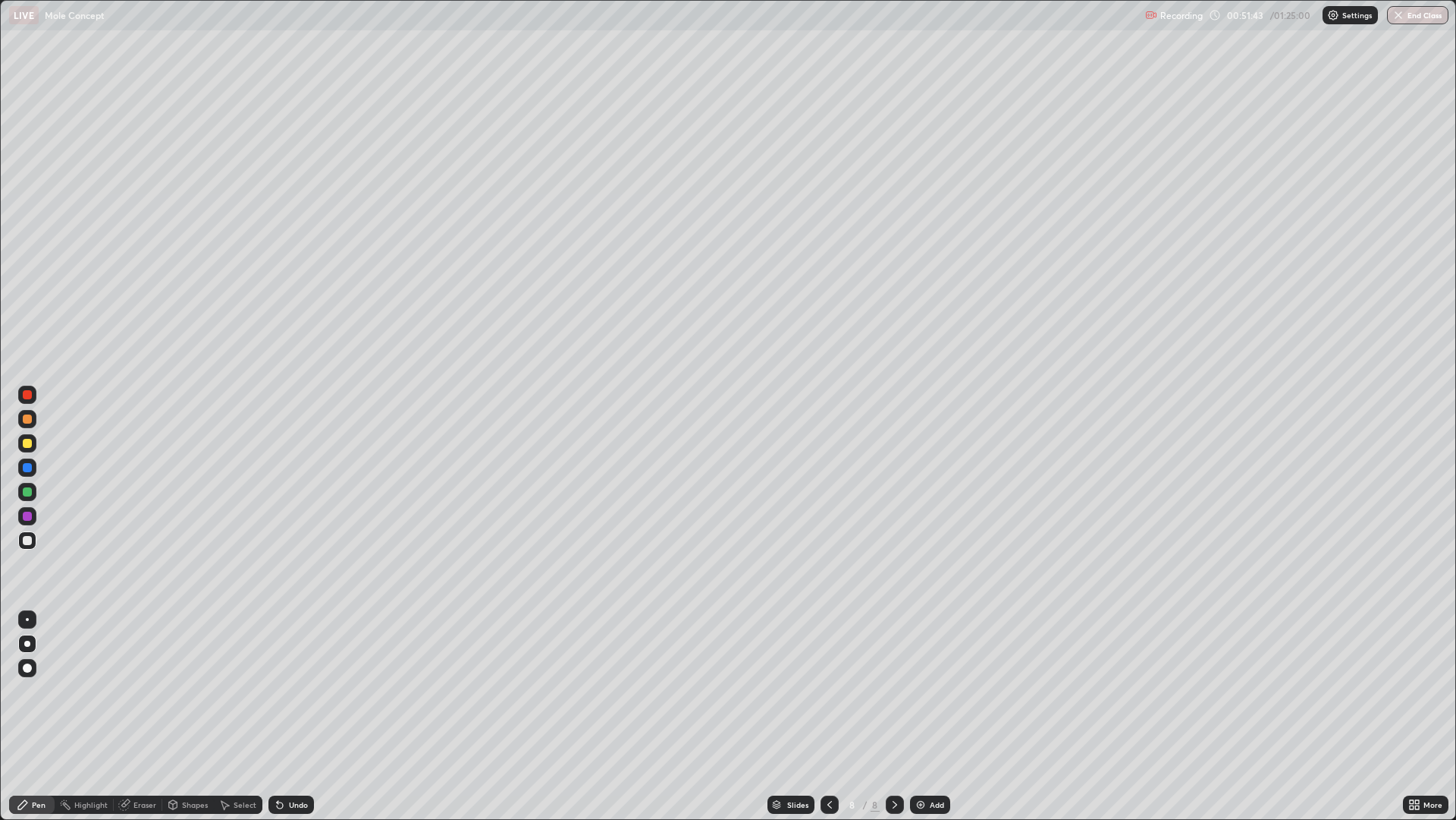
click at [290, 691] on div "Undo" at bounding box center [291, 804] width 45 height 18
click at [293, 691] on div "Undo" at bounding box center [288, 804] width 52 height 30
click at [294, 691] on div "Undo" at bounding box center [288, 804] width 52 height 30
click at [295, 691] on div "Undo" at bounding box center [288, 804] width 52 height 30
click at [295, 691] on div "Undo" at bounding box center [288, 804] width 52 height 30
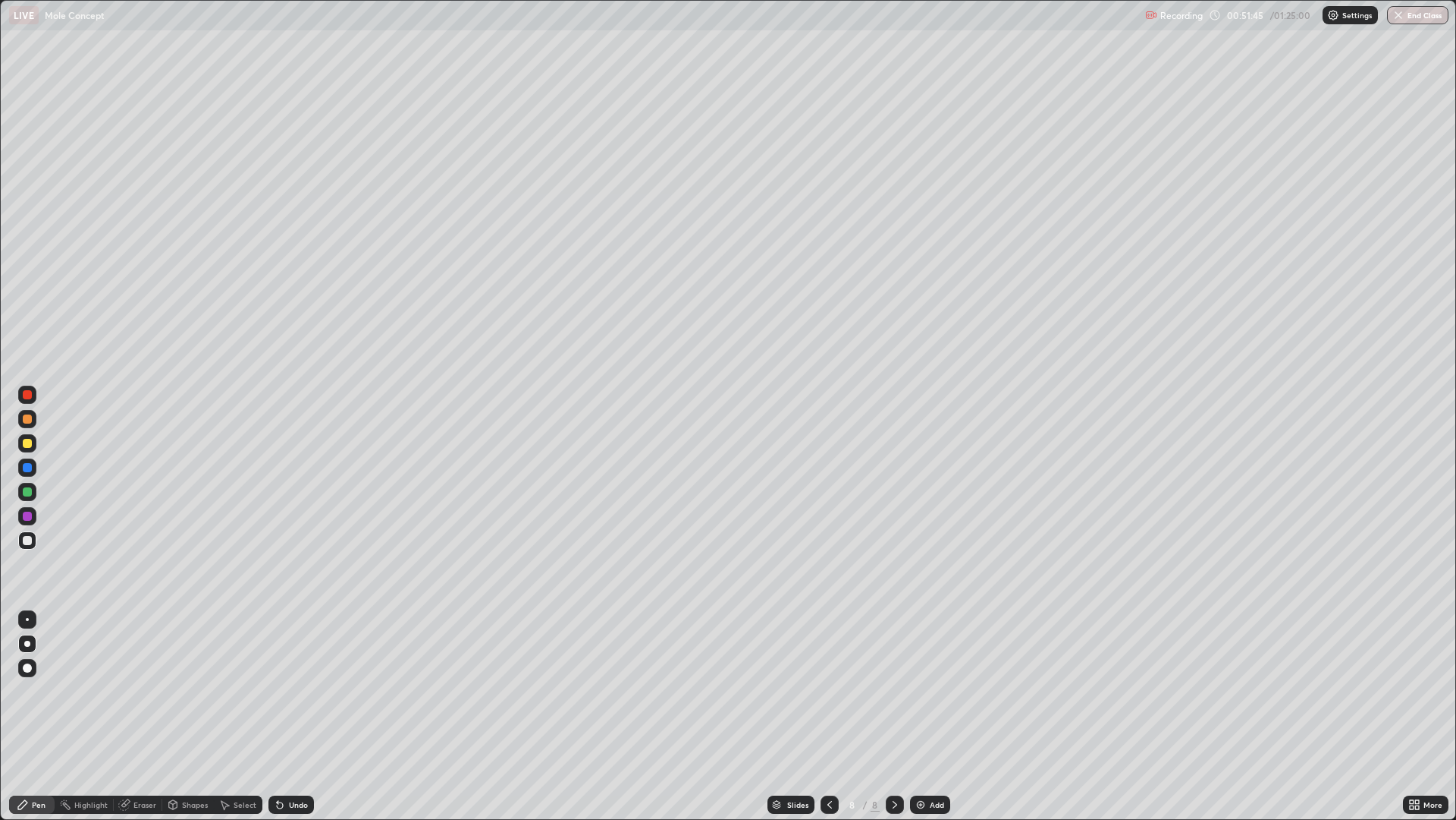
click at [299, 691] on div "Undo" at bounding box center [298, 804] width 19 height 8
click at [34, 443] on div at bounding box center [27, 443] width 18 height 18
click at [296, 691] on div "Undo" at bounding box center [298, 804] width 19 height 8
click at [293, 691] on div "Undo" at bounding box center [291, 804] width 45 height 18
click at [290, 691] on div "Undo" at bounding box center [291, 804] width 45 height 18
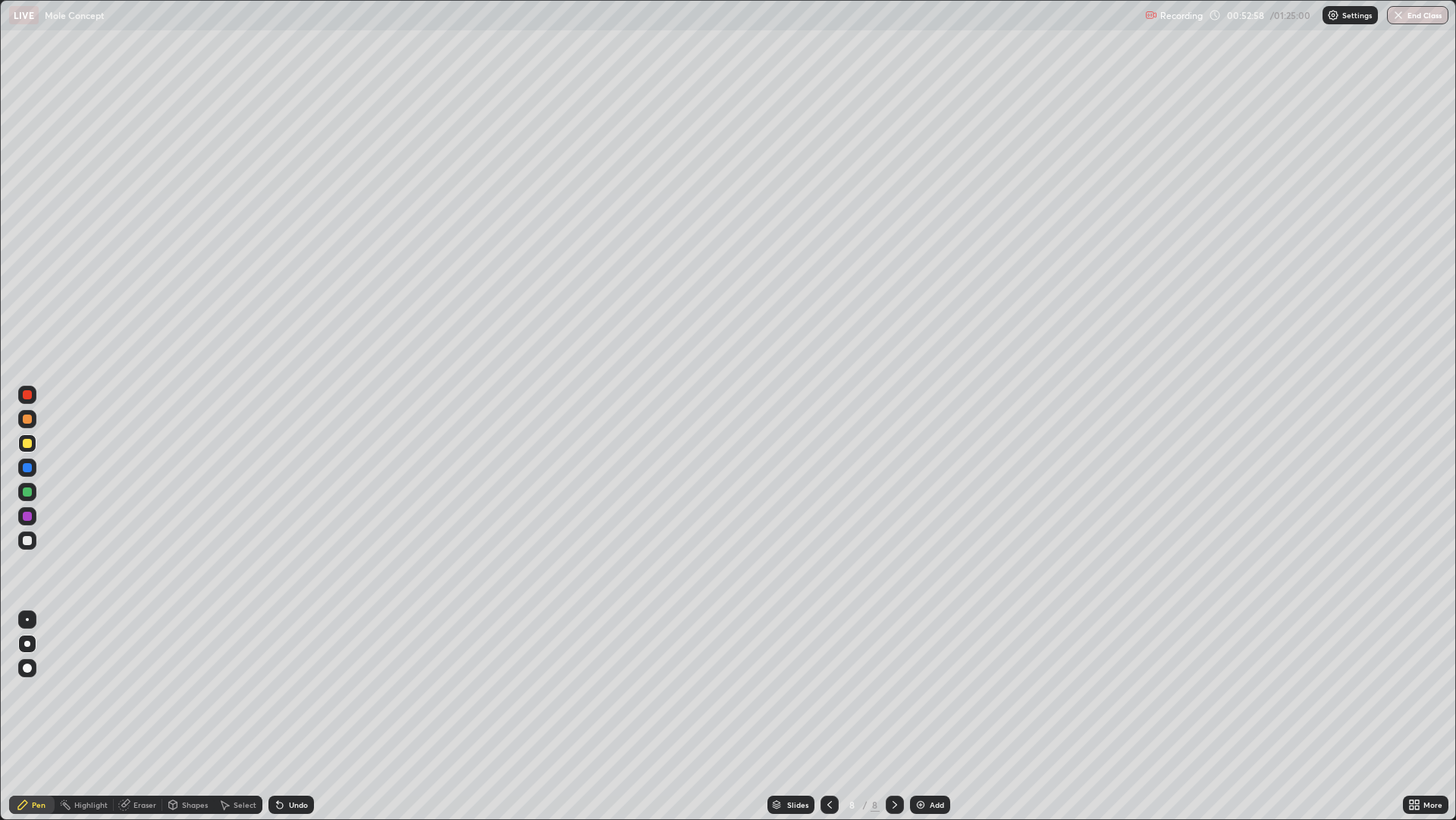
click at [290, 691] on div "Undo" at bounding box center [298, 804] width 19 height 8
click at [295, 691] on div "Undo" at bounding box center [288, 804] width 52 height 30
click at [297, 691] on div "Undo" at bounding box center [291, 804] width 45 height 18
click at [25, 540] on div at bounding box center [28, 540] width 9 height 9
click at [239, 691] on div "Select" at bounding box center [246, 804] width 23 height 8
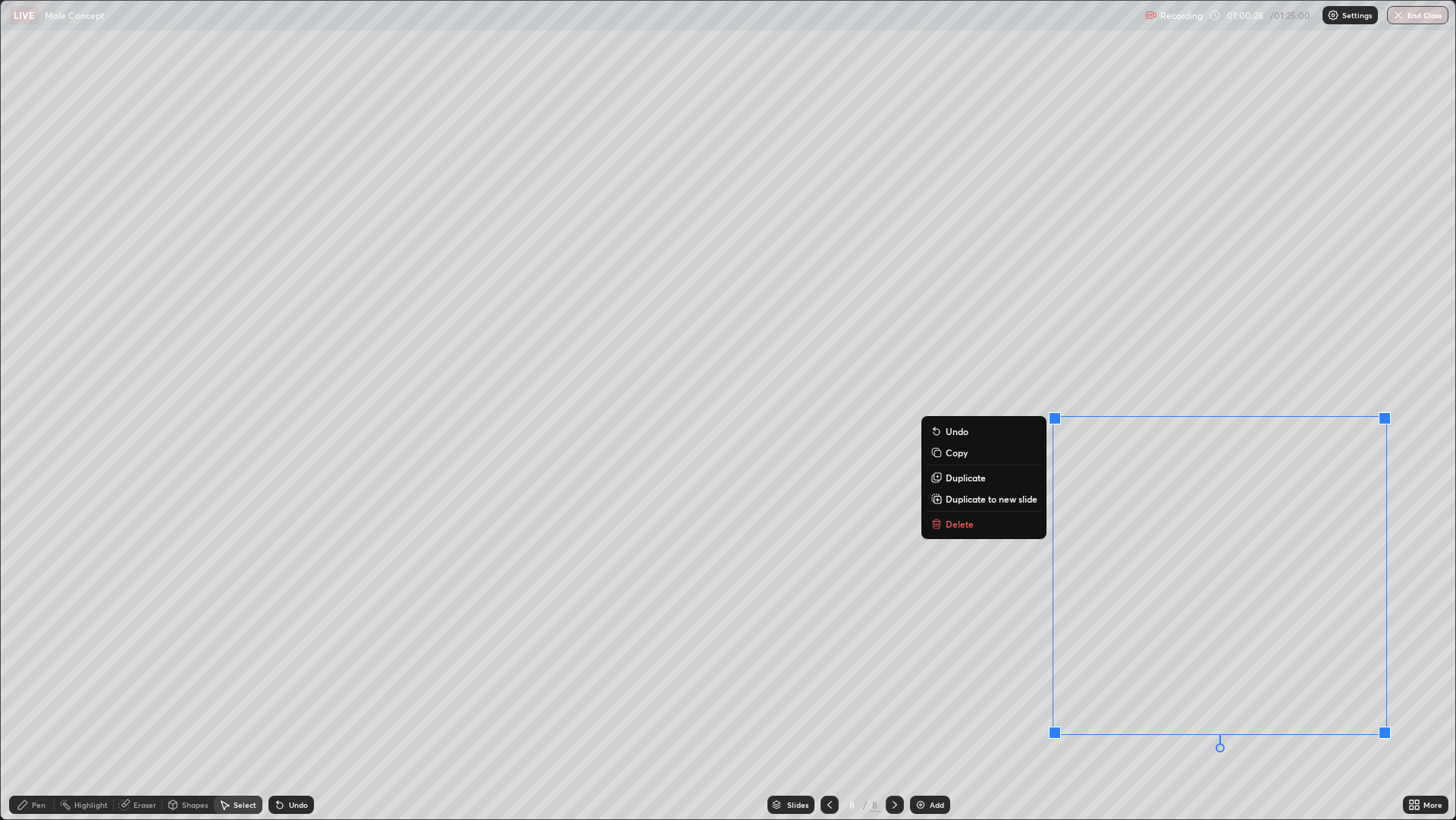
click at [951, 451] on p "Copy" at bounding box center [957, 452] width 22 height 12
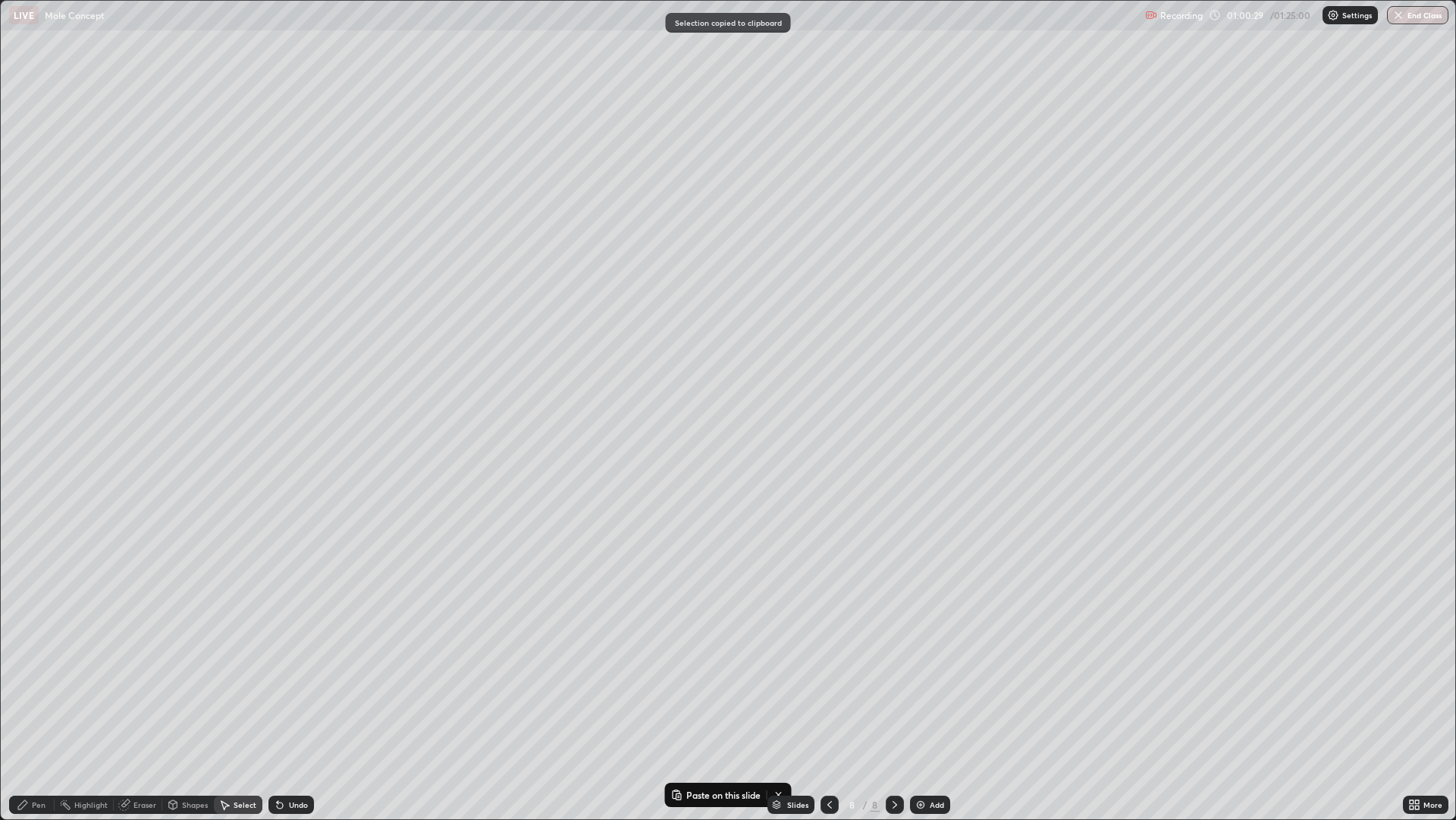
click at [896, 691] on icon at bounding box center [895, 805] width 12 height 12
click at [919, 691] on div "Add" at bounding box center [930, 804] width 40 height 18
click at [275, 201] on p "Paste here" at bounding box center [279, 199] width 44 height 12
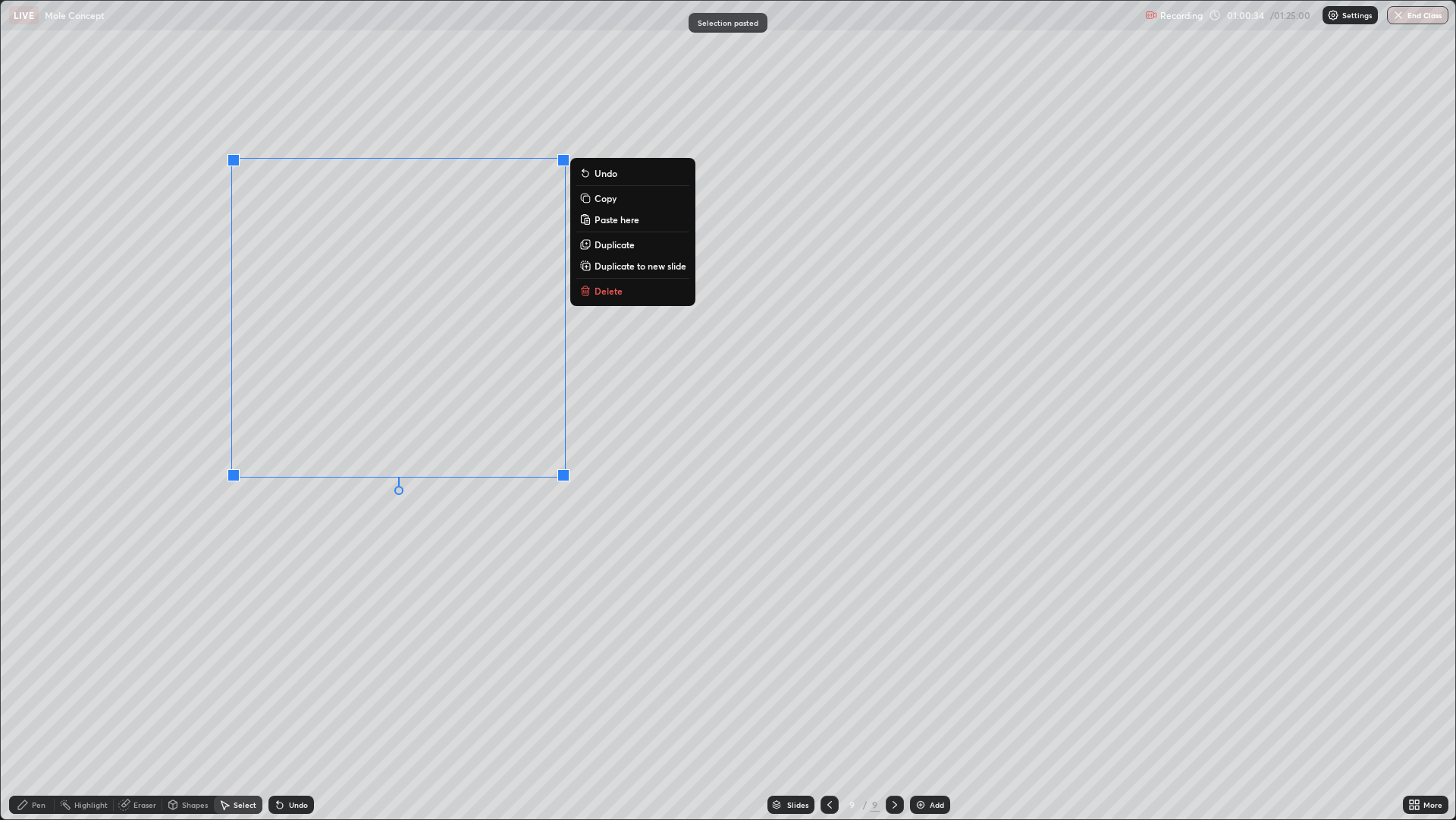
click at [230, 491] on div "0 ° Undo Copy Paste here Duplicate Duplicate to new slide Delete" at bounding box center [728, 410] width 1455 height 818
click at [430, 588] on div "0 ° Undo Copy Paste here Duplicate Duplicate to new slide Delete" at bounding box center [728, 410] width 1455 height 818
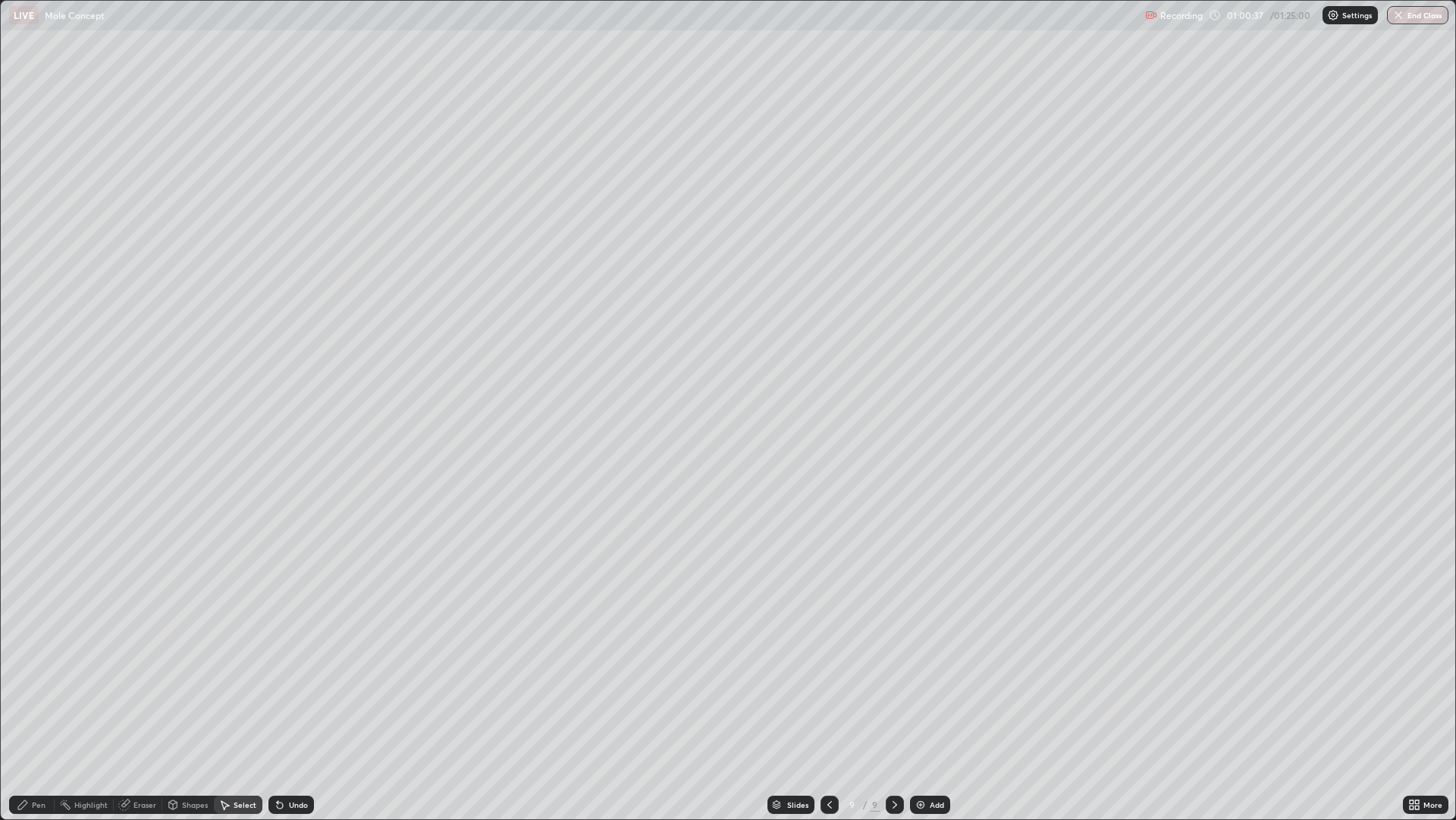
click at [38, 691] on div "Pen" at bounding box center [38, 804] width 13 height 8
click at [28, 440] on div at bounding box center [28, 443] width 9 height 9
click at [28, 542] on div at bounding box center [28, 540] width 9 height 9
click at [927, 691] on div "Add" at bounding box center [930, 804] width 40 height 18
click at [143, 691] on div "Eraser" at bounding box center [145, 804] width 23 height 8
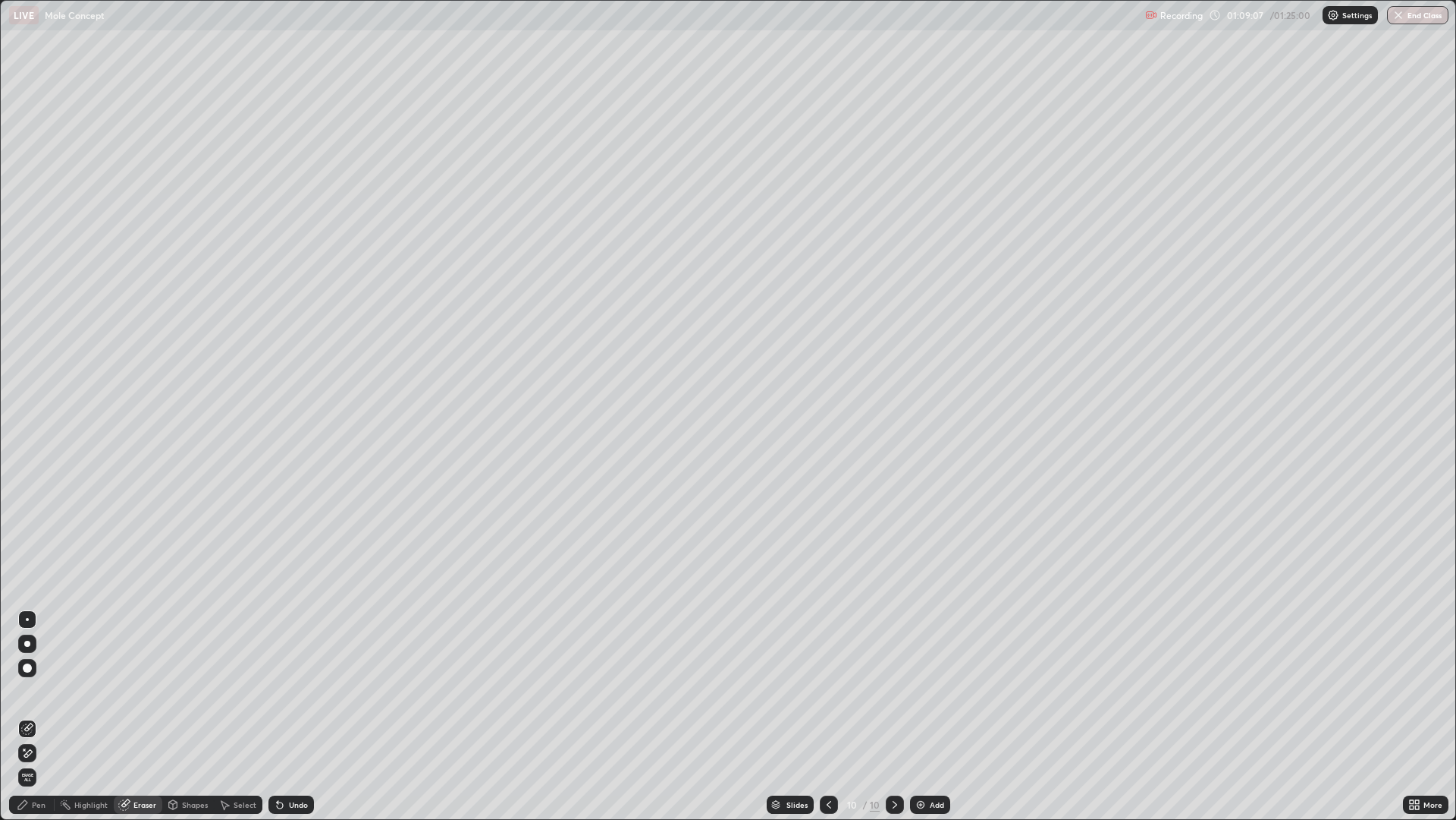
click at [29, 691] on div "Pen" at bounding box center [31, 804] width 45 height 30
click at [937, 691] on div "Add" at bounding box center [937, 804] width 14 height 8
click at [141, 691] on div "Eraser" at bounding box center [138, 804] width 49 height 18
click at [38, 691] on div "Pen" at bounding box center [31, 804] width 45 height 30
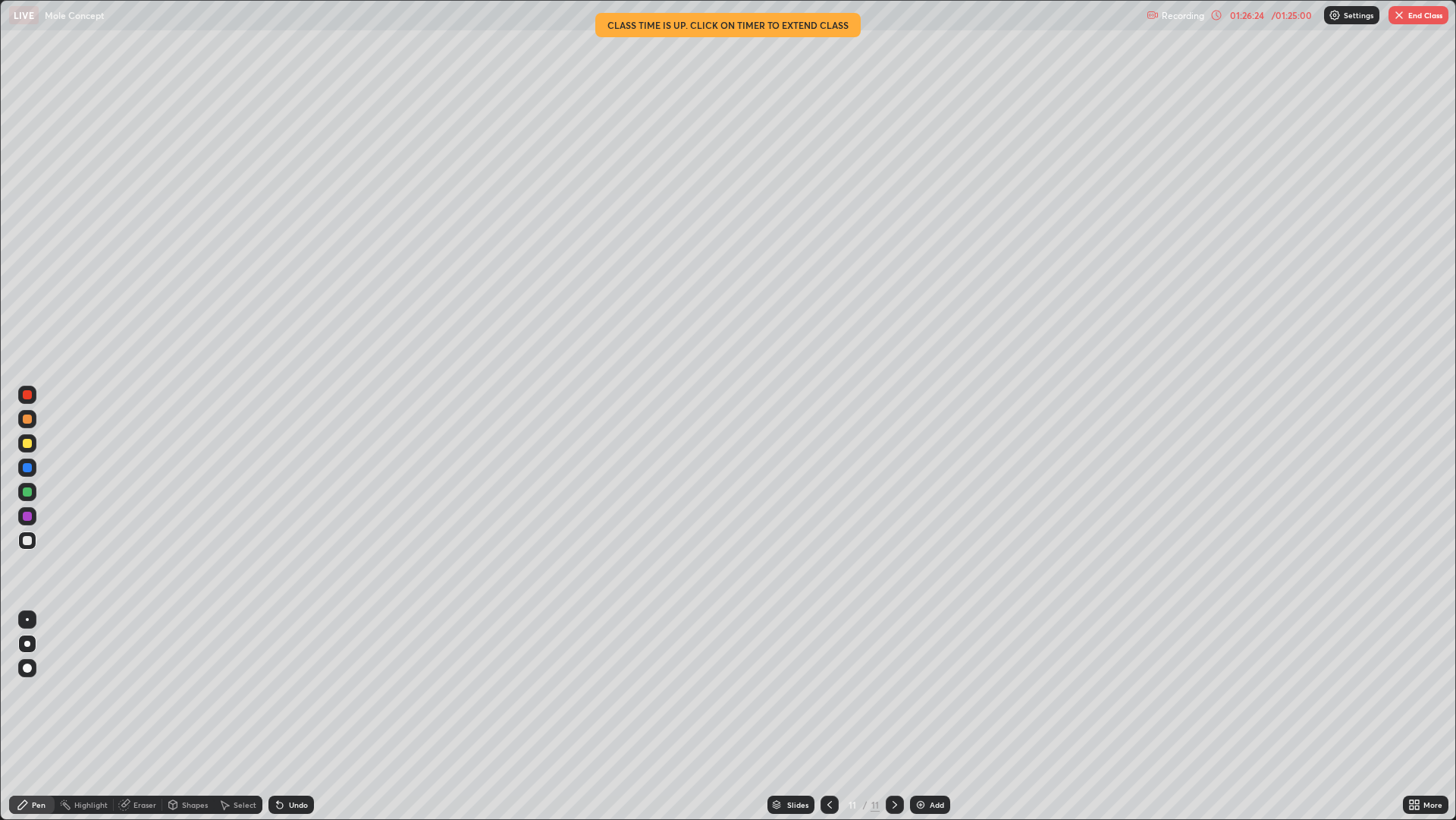
click at [1416, 14] on button "End Class" at bounding box center [1419, 15] width 60 height 18
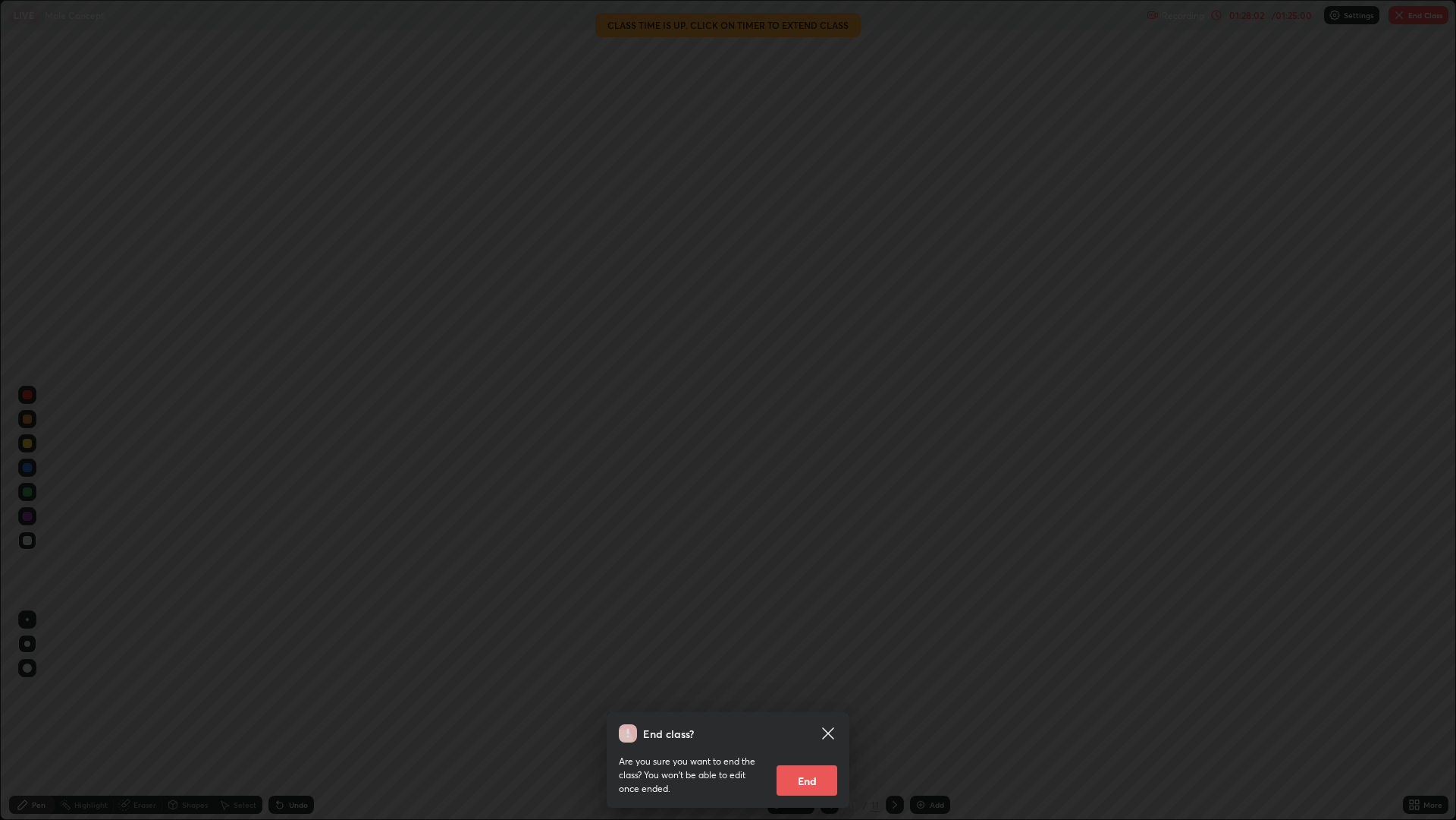
click at [806, 691] on button "End" at bounding box center [807, 780] width 61 height 30
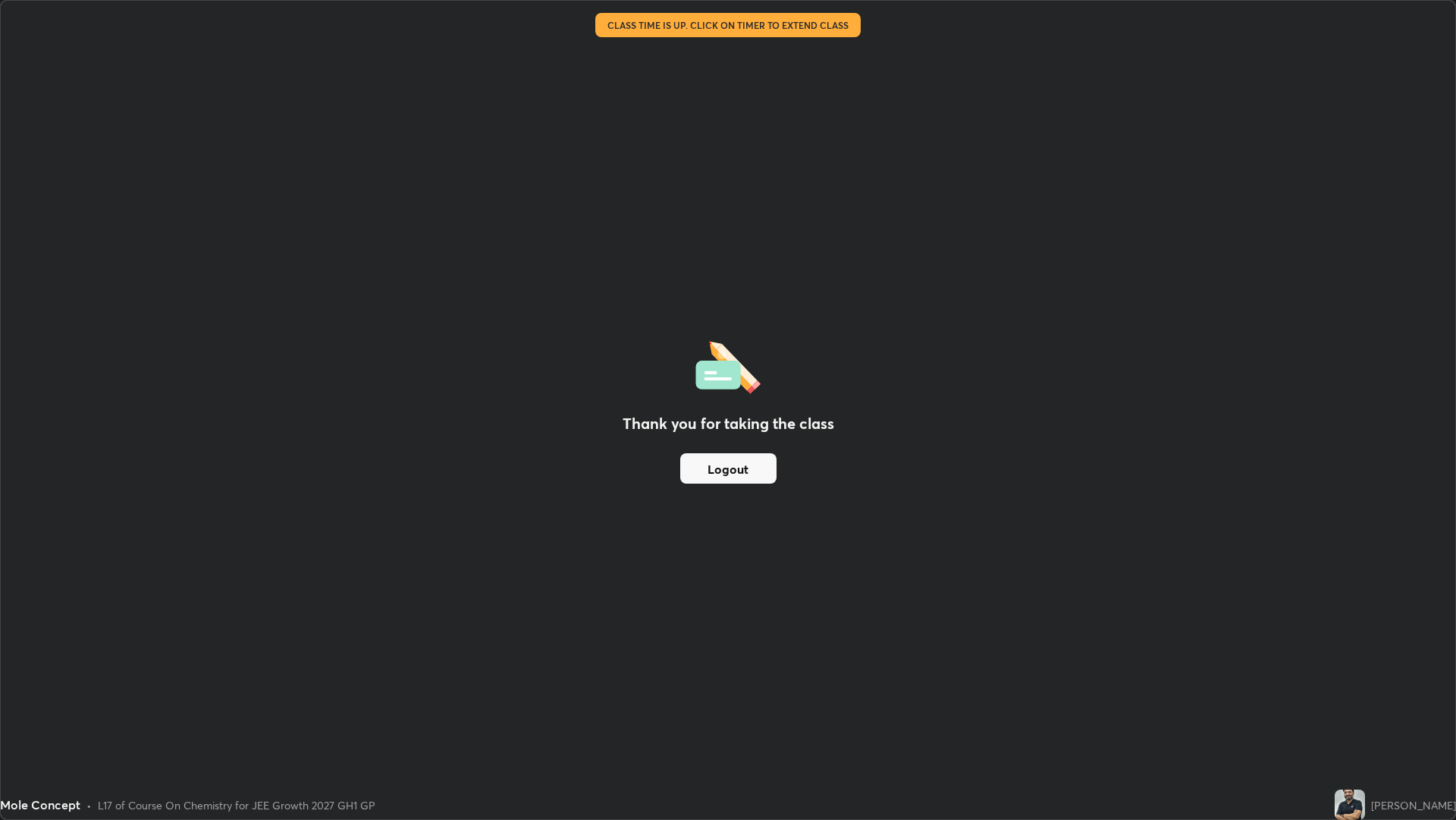
click at [734, 70] on div "Thank you for taking the class Logout" at bounding box center [728, 410] width 1455 height 818
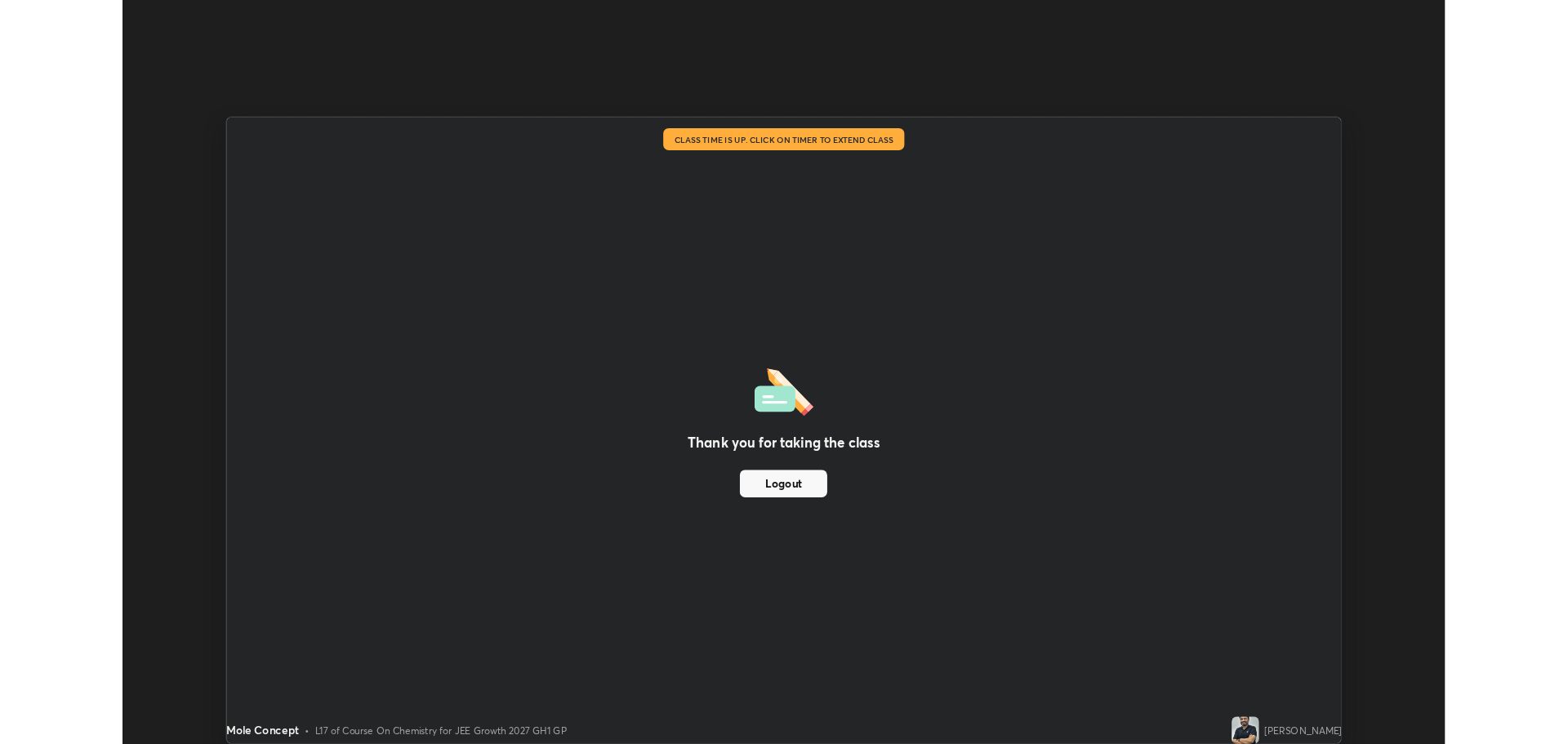
scroll to position [80974, 80122]
